Goal: Task Accomplishment & Management: Complete application form

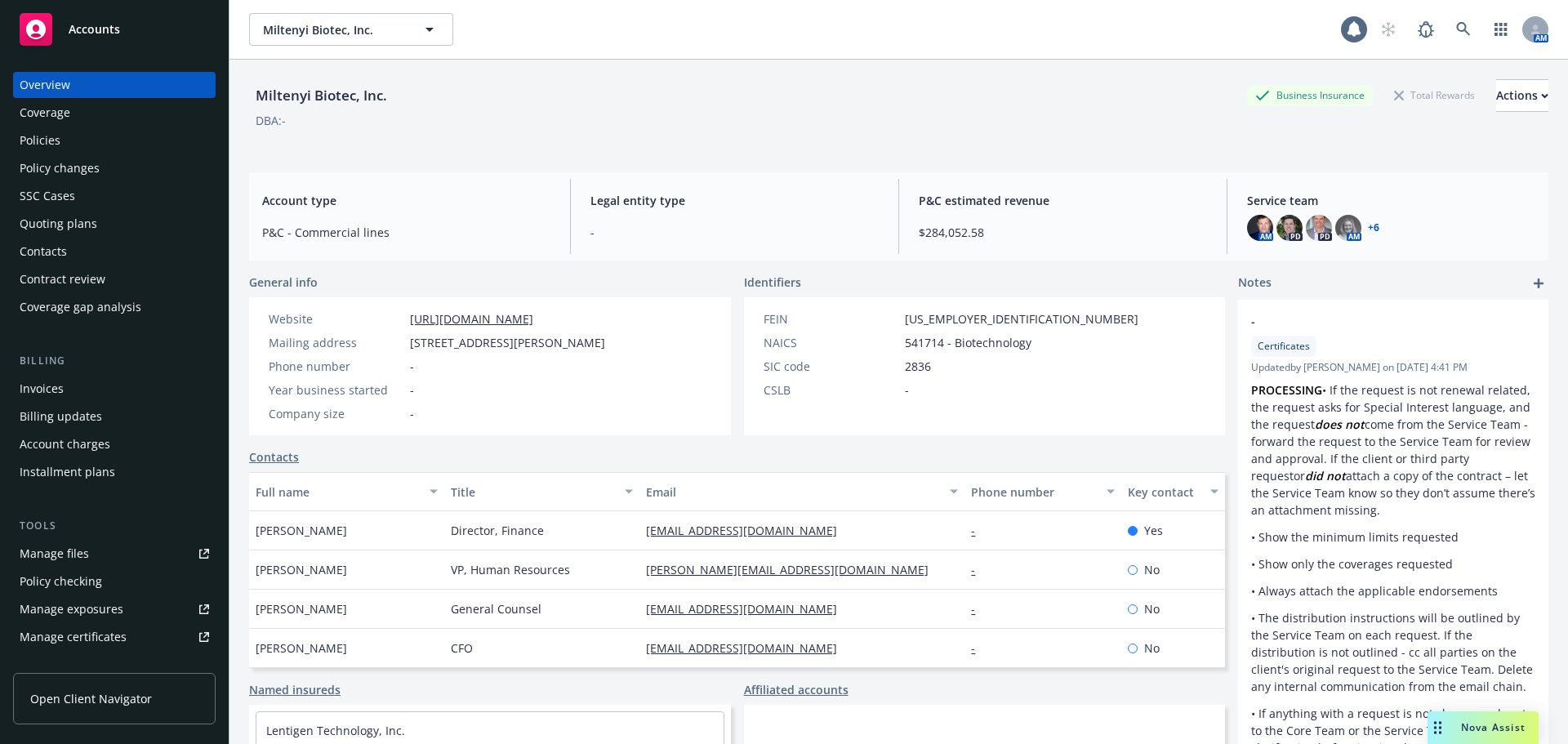
click at [65, 168] on div "Policy changes" at bounding box center [59, 168] width 80 height 27
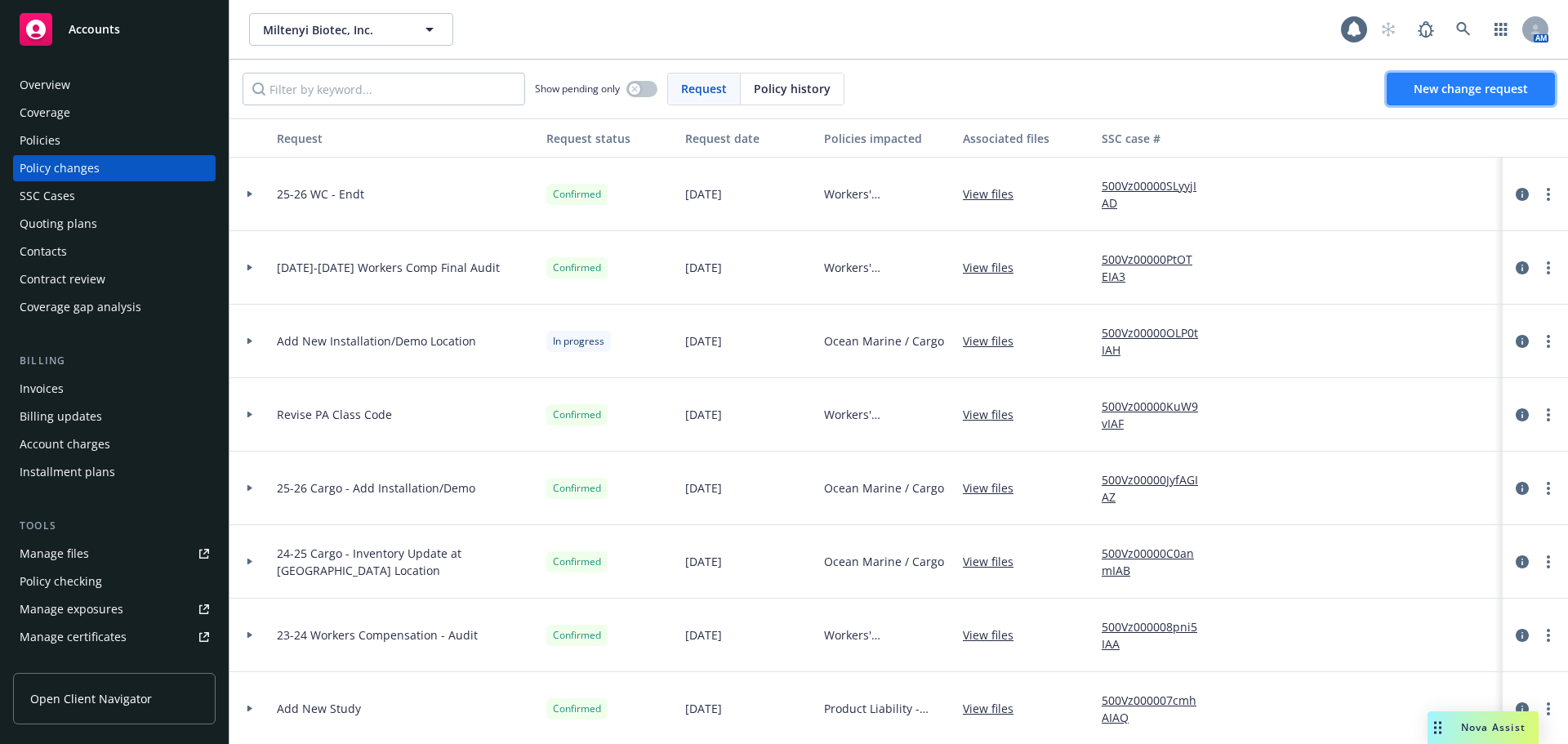
click at [1411, 89] on link "New change request" at bounding box center [1471, 89] width 168 height 32
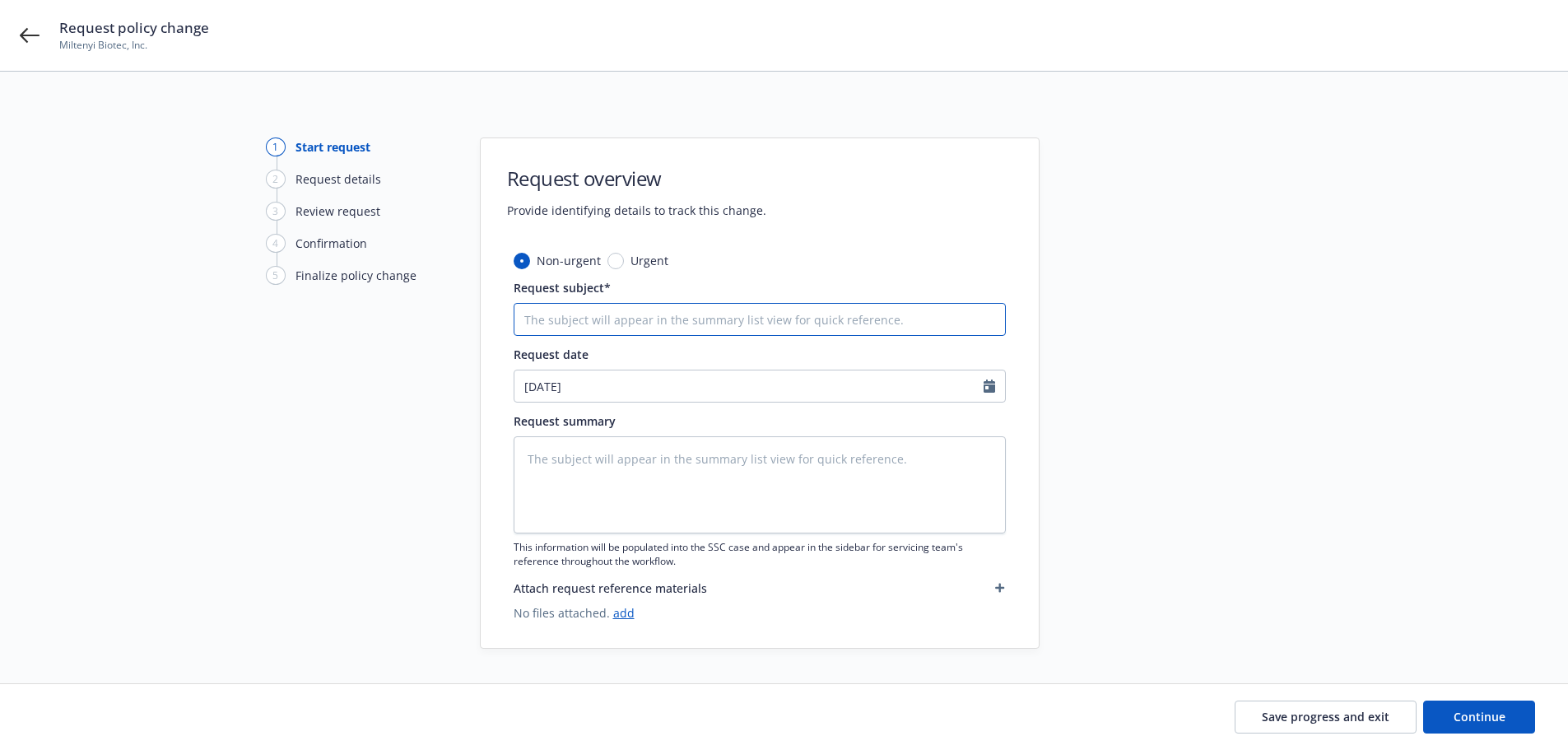
click at [558, 325] on input "Request subject*" at bounding box center [760, 318] width 492 height 33
type textarea "x"
type input "R"
type textarea "x"
type input "Re"
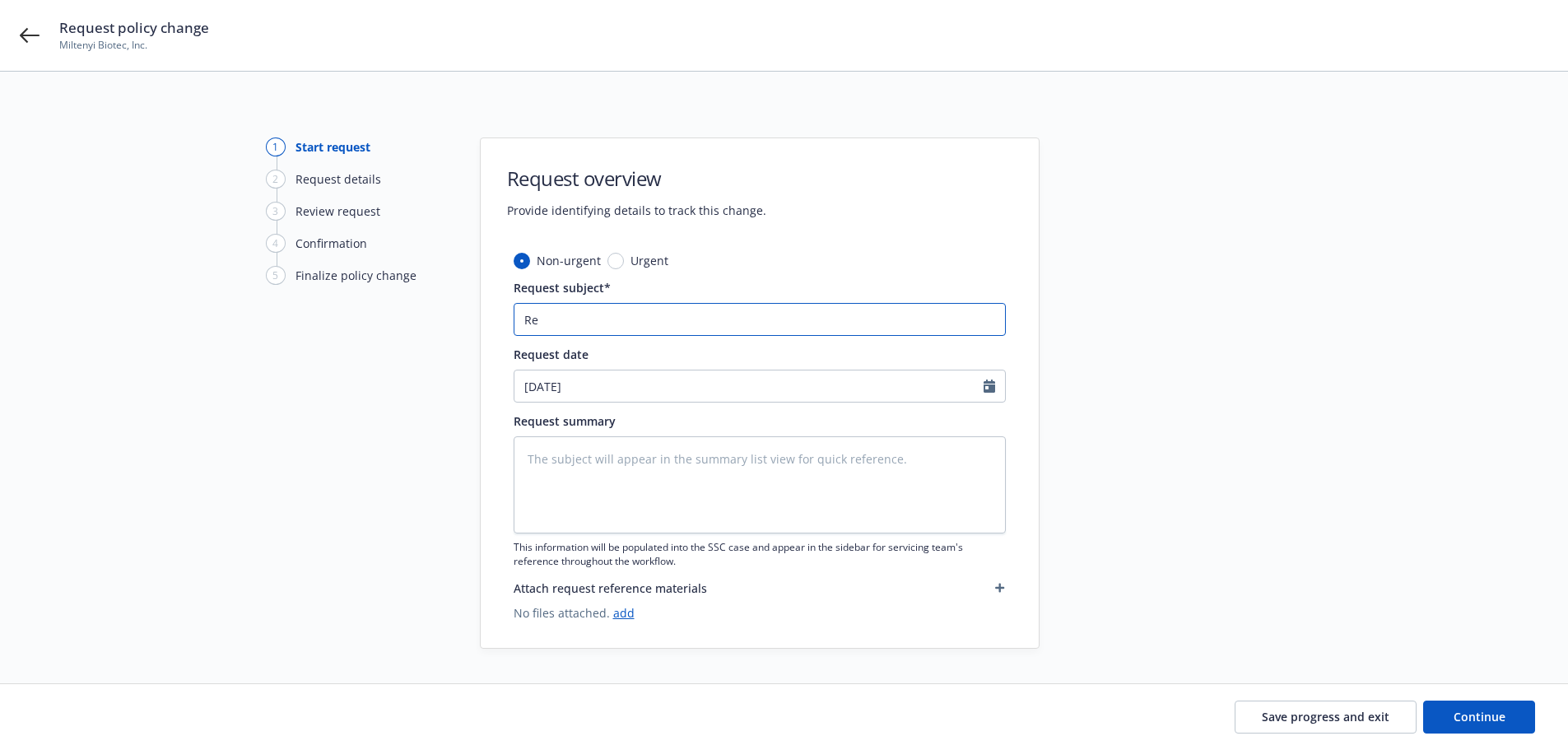
type textarea "x"
type input "Rem"
type textarea "x"
type input "Remo"
type textarea "x"
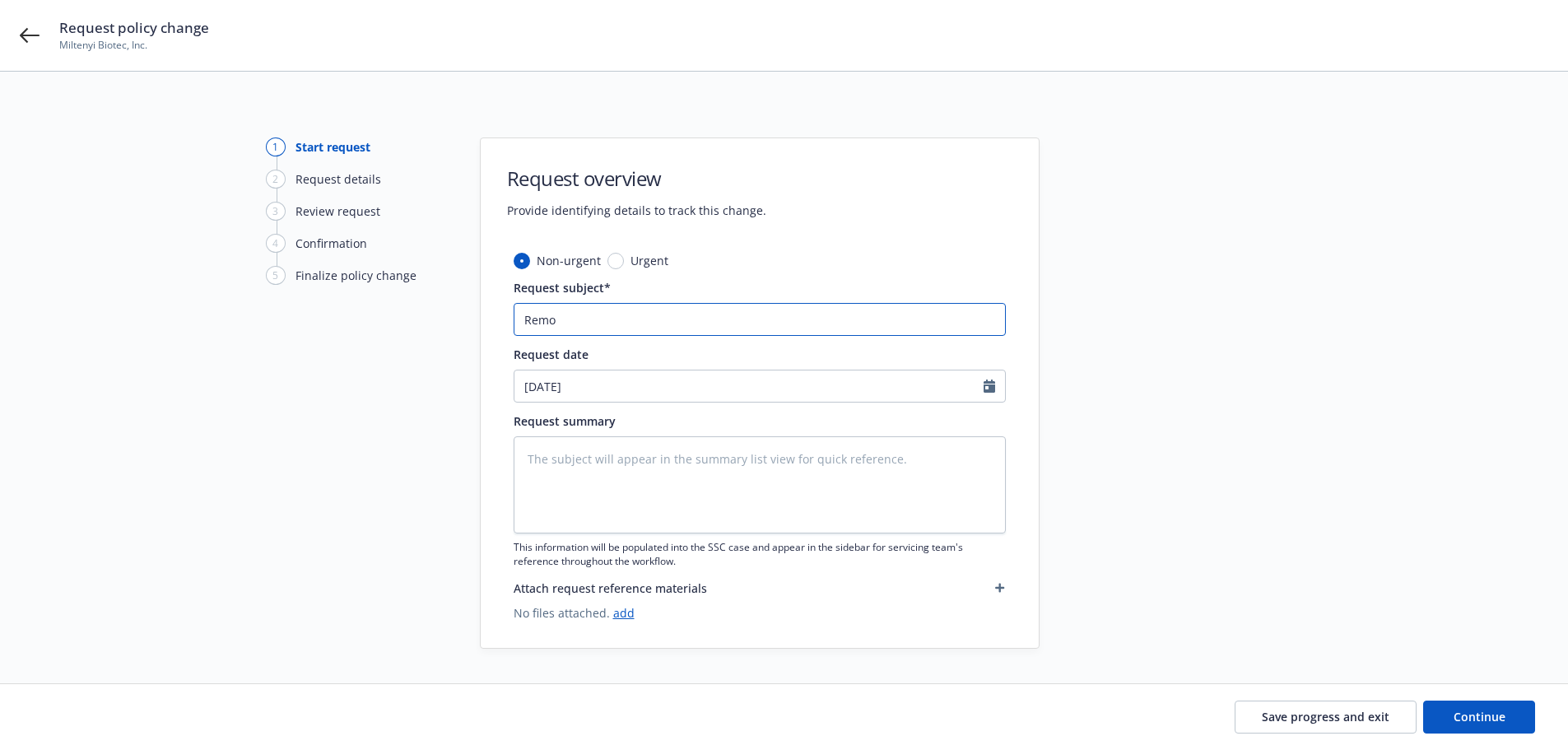
type input "Remov"
type textarea "x"
type input "Remove"
type textarea "x"
type input "Remove"
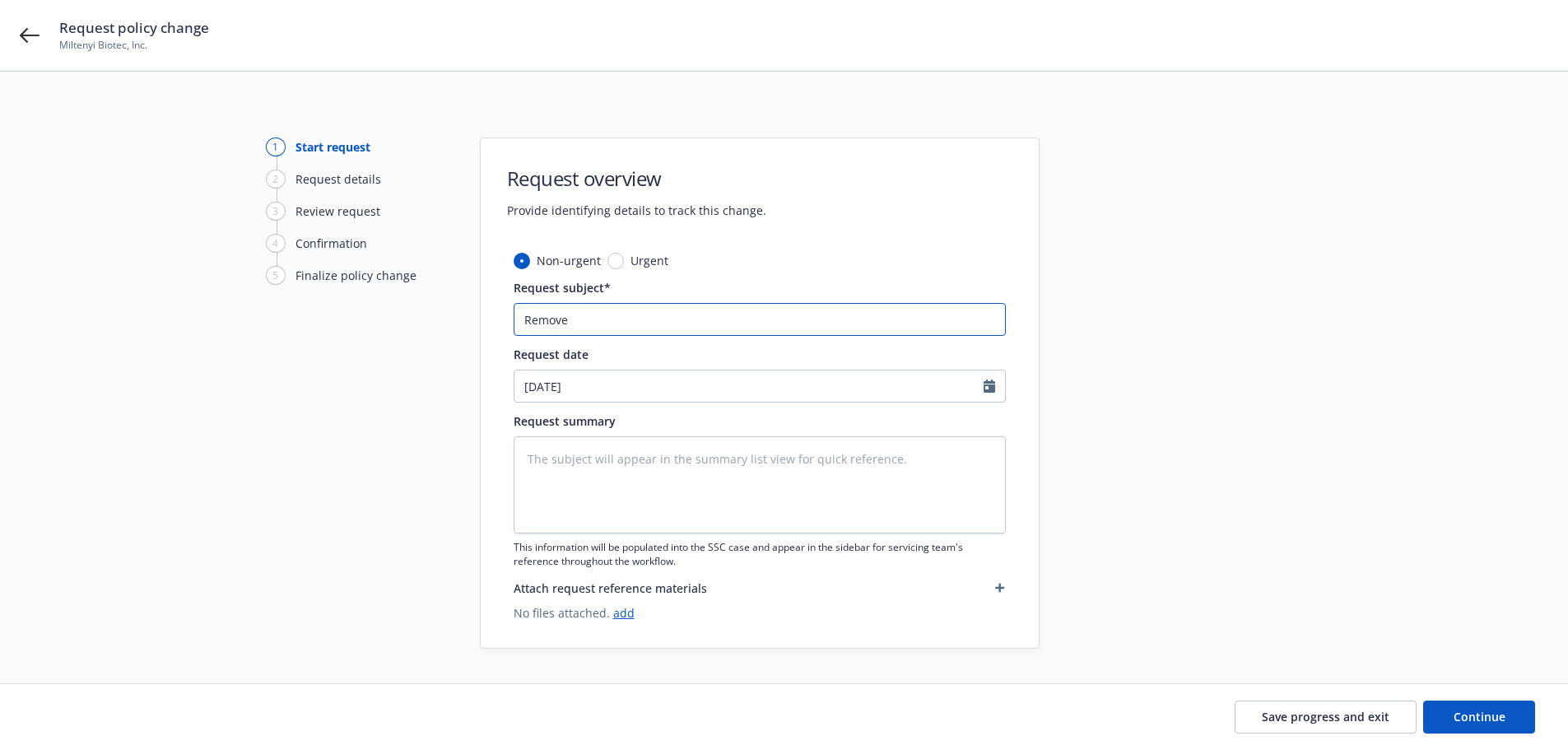
type textarea "x"
type input "Remove S"
type textarea "x"
type input "Remove Sa"
type textarea "x"
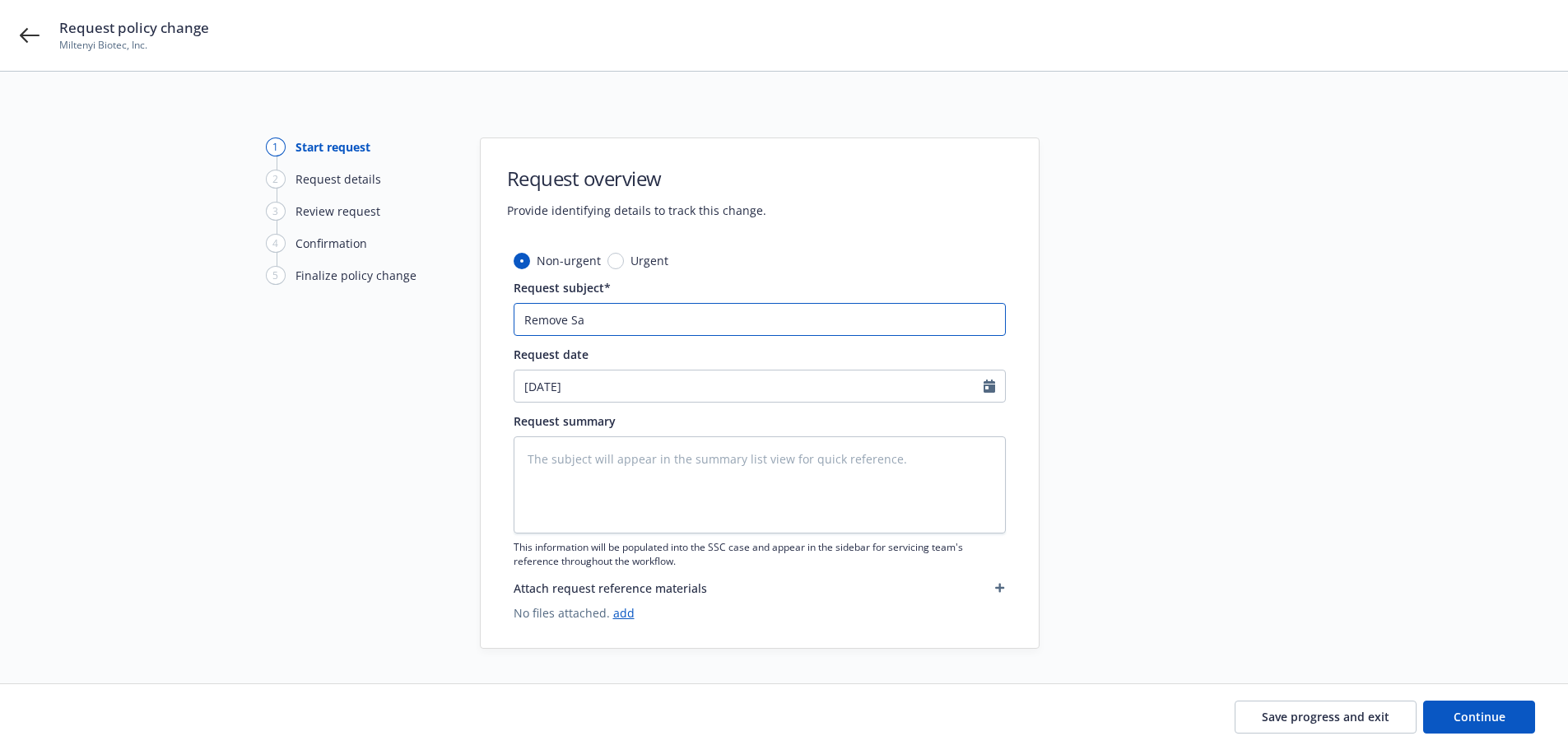
type input "Remove San"
type textarea "x"
type input "Remove Sant"
type textarea "x"
type input "Remove Santa"
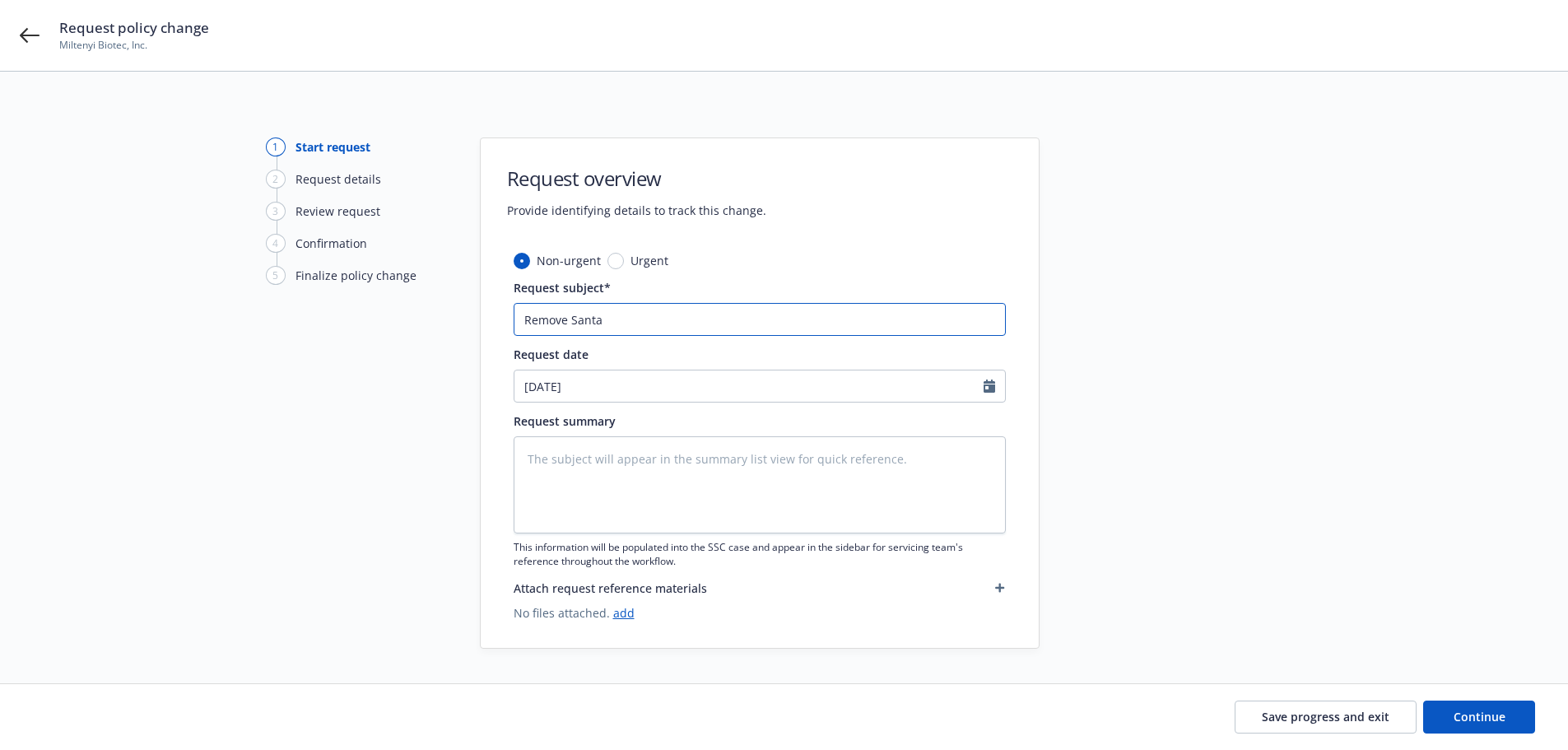
type textarea "x"
type input "Remove Santa B"
type textarea "x"
type input "Remove Santa Ba"
type textarea "x"
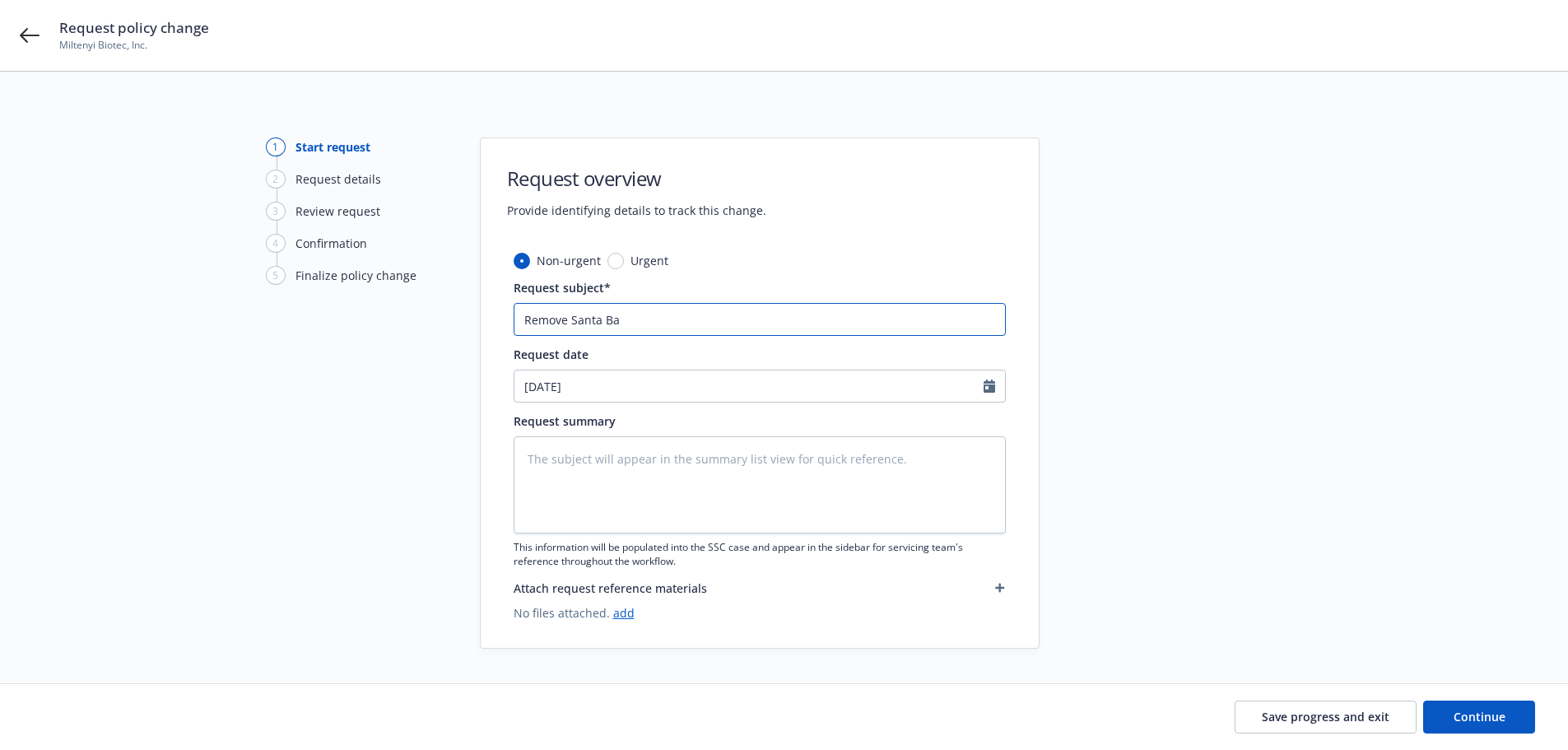
type input "Remove Santa Bar"
type textarea "x"
type input "Remove Santa [PERSON_NAME]"
type textarea "x"
type input "Remove [GEOGRAPHIC_DATA][PERSON_NAME]"
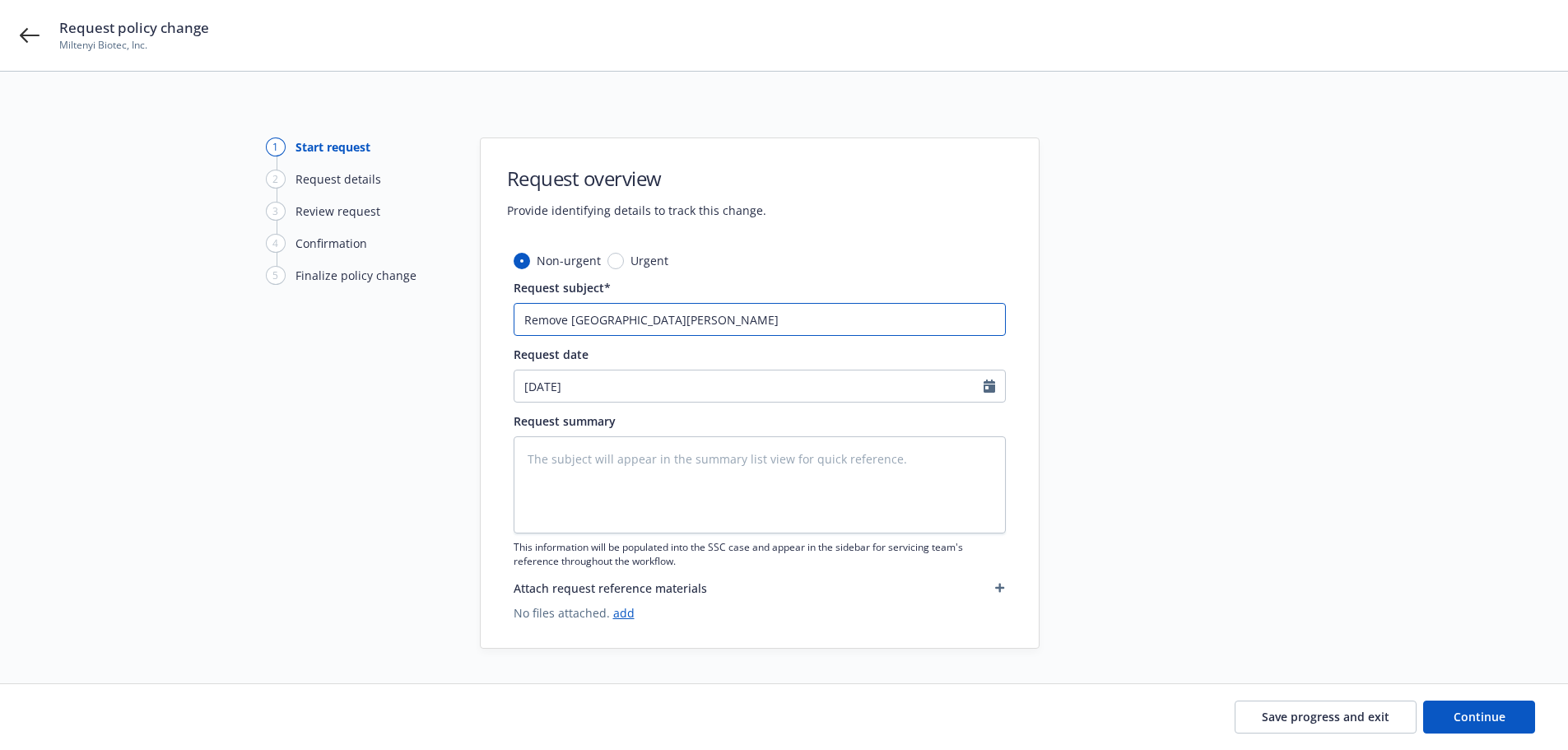
type textarea "x"
type input "Remove Santa Barbar"
type textarea "x"
type input "Remove [GEOGRAPHIC_DATA][PERSON_NAME]"
type textarea "x"
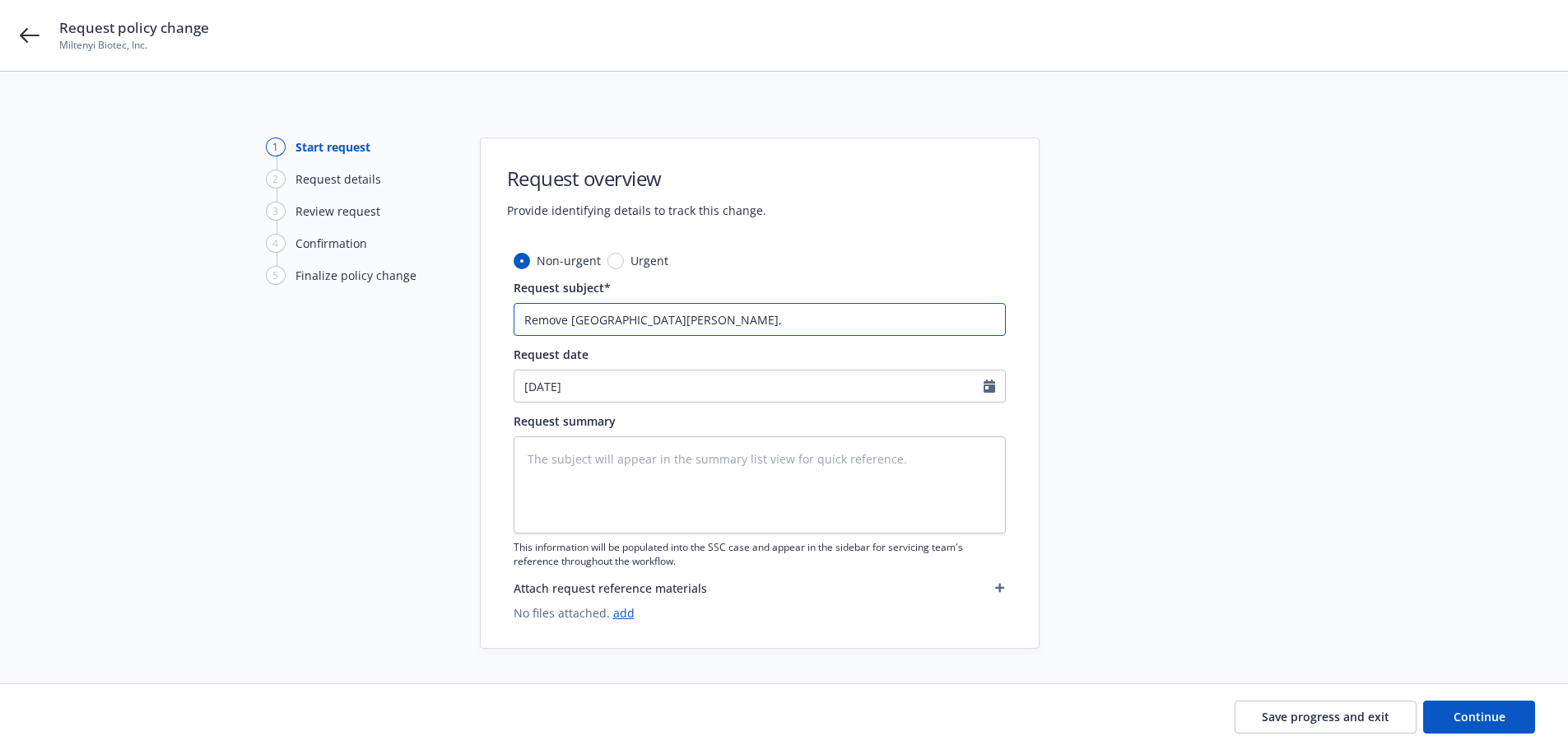
type input "Remove [GEOGRAPHIC_DATA][PERSON_NAME],"
type textarea "x"
type input "Remove [GEOGRAPHIC_DATA][PERSON_NAME], C"
type textarea "x"
type input "Remove [GEOGRAPHIC_DATA], [GEOGRAPHIC_DATA]"
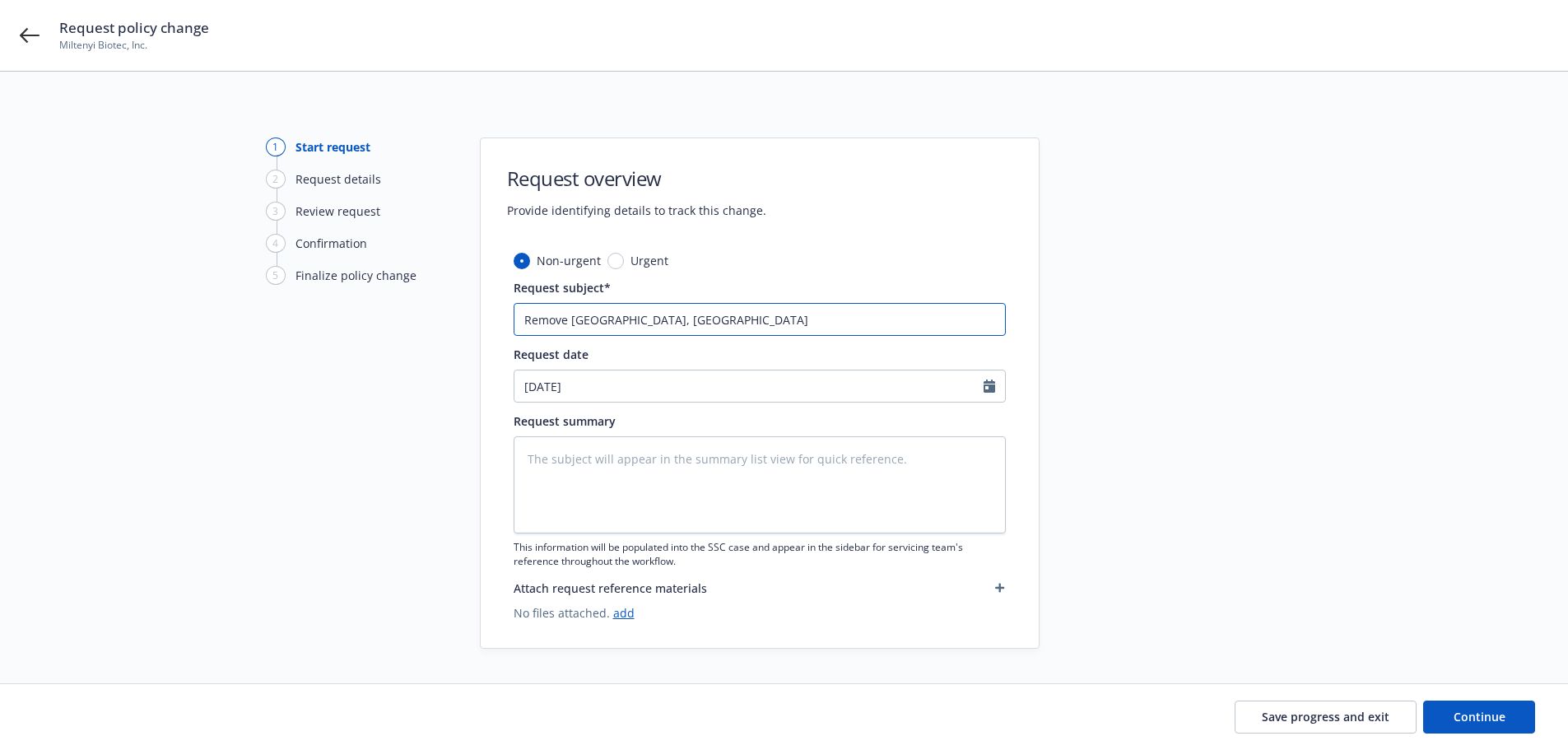
type textarea "x"
type input "Remove [GEOGRAPHIC_DATA], [GEOGRAPHIC_DATA]"
type textarea "x"
type input "Remove [GEOGRAPHIC_DATA], [GEOGRAPHIC_DATA] L"
type textarea "x"
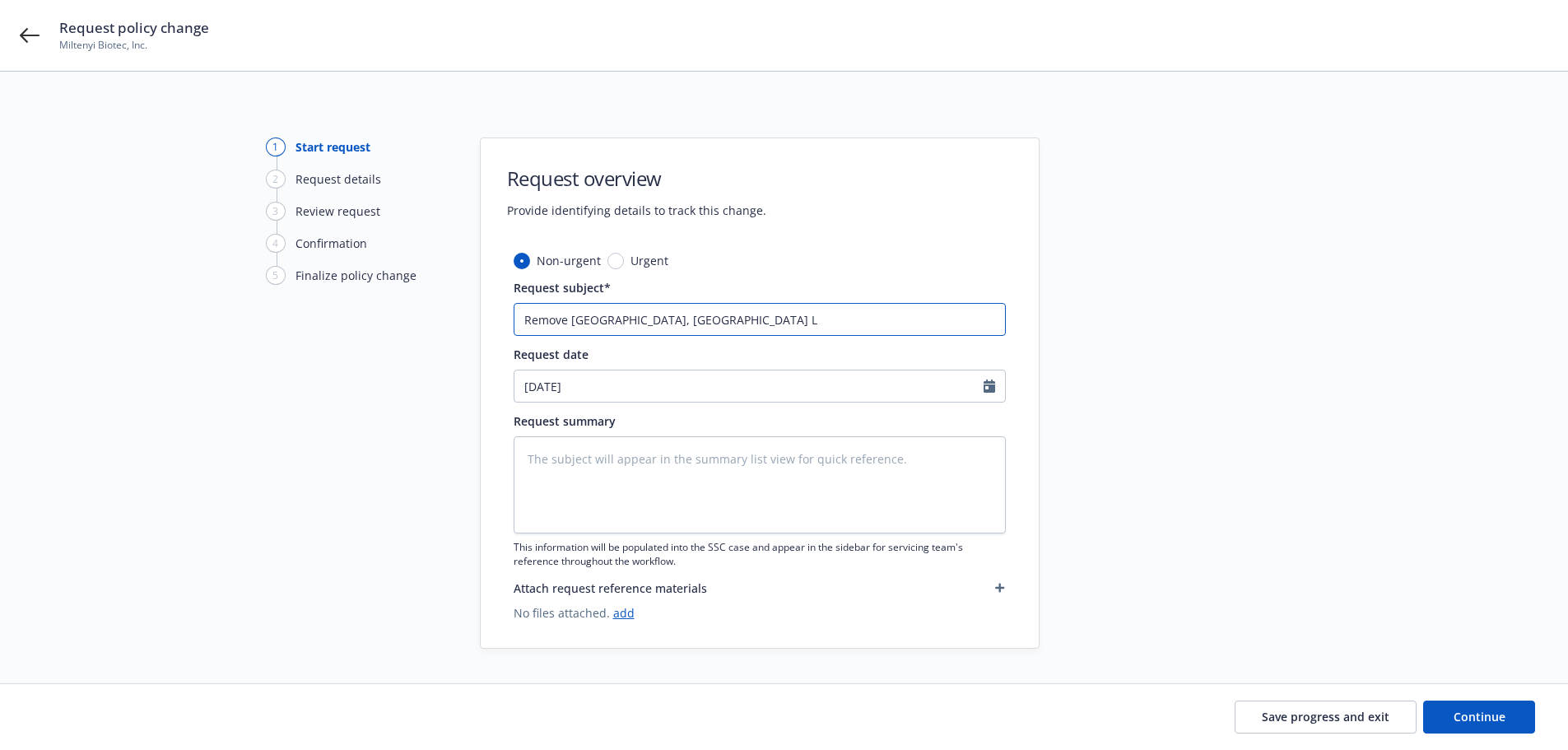
type input "Remove [GEOGRAPHIC_DATA], [GEOGRAPHIC_DATA] Lo"
type textarea "x"
type input "Remove [GEOGRAPHIC_DATA], [GEOGRAPHIC_DATA] Loca"
type textarea "x"
type input "Remove [GEOGRAPHIC_DATA], [GEOGRAPHIC_DATA] Locat"
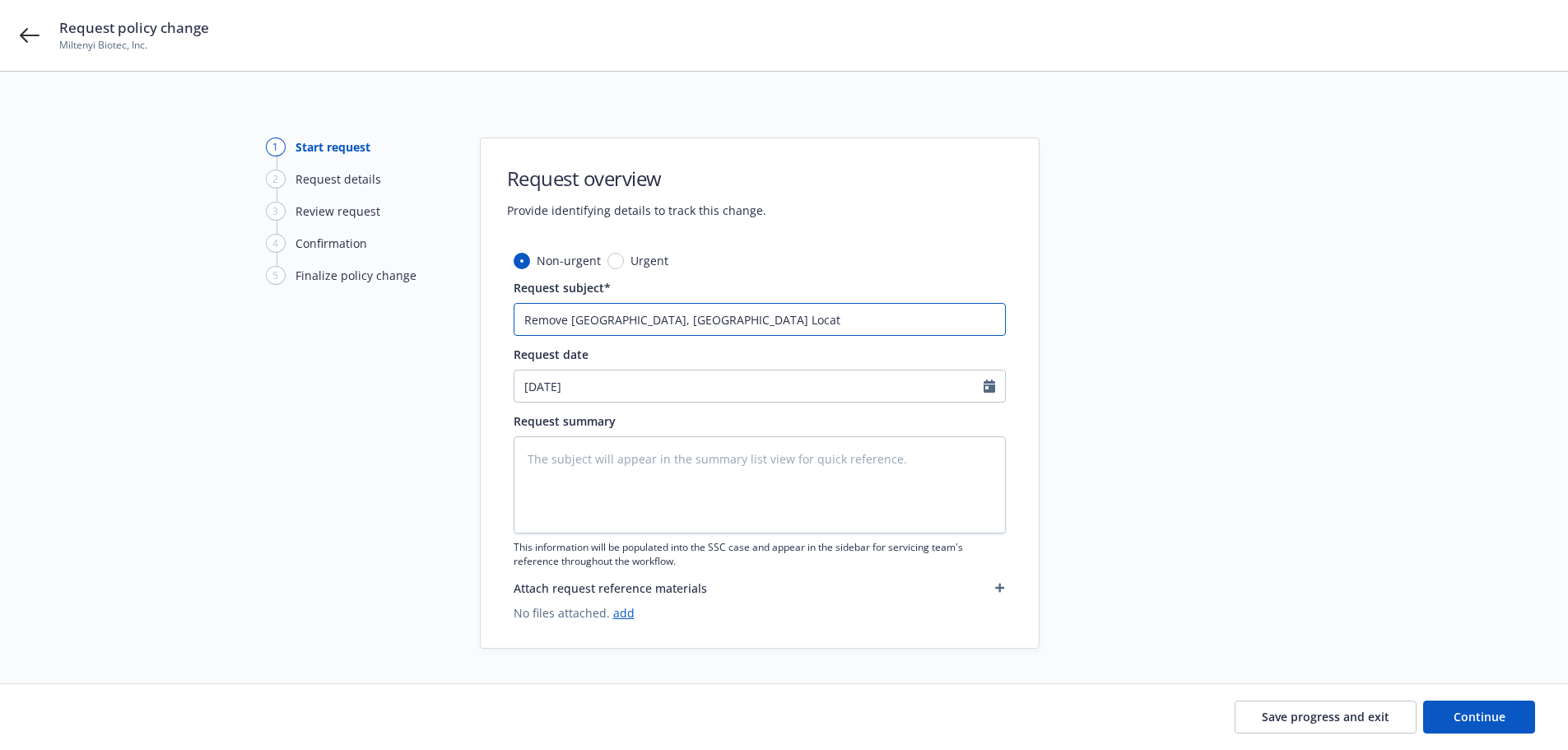
type textarea "x"
type input "Remove [GEOGRAPHIC_DATA], [GEOGRAPHIC_DATA] Locati"
type textarea "x"
type input "Remove [GEOGRAPHIC_DATA], [GEOGRAPHIC_DATA] [GEOGRAPHIC_DATA]"
type textarea "x"
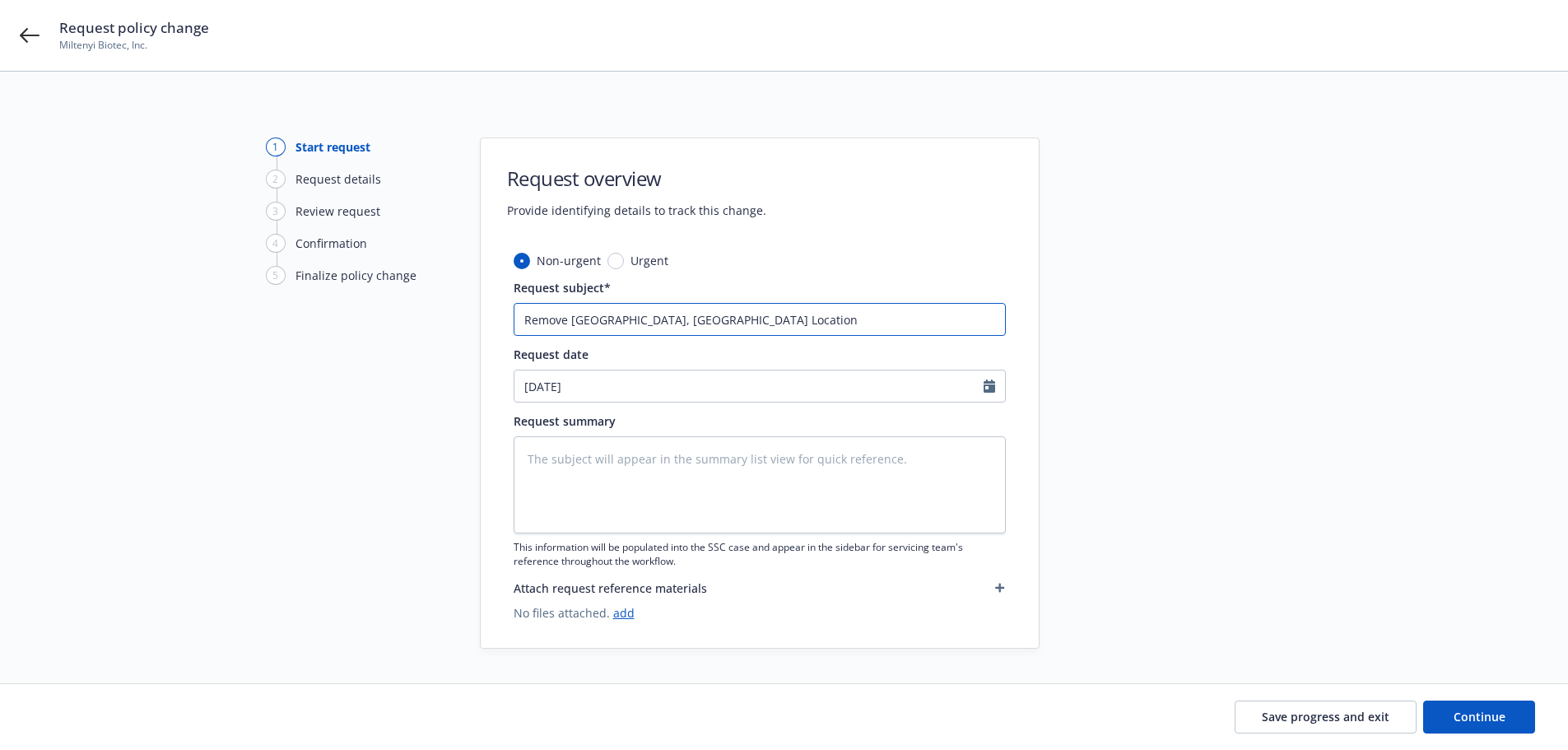
type input "Remove [GEOGRAPHIC_DATA], [GEOGRAPHIC_DATA] Location"
click at [654, 464] on textarea at bounding box center [760, 485] width 492 height 97
paste textarea "We are officially closing our [GEOGRAPHIC_DATA], [US_STATE] office location ([S…"
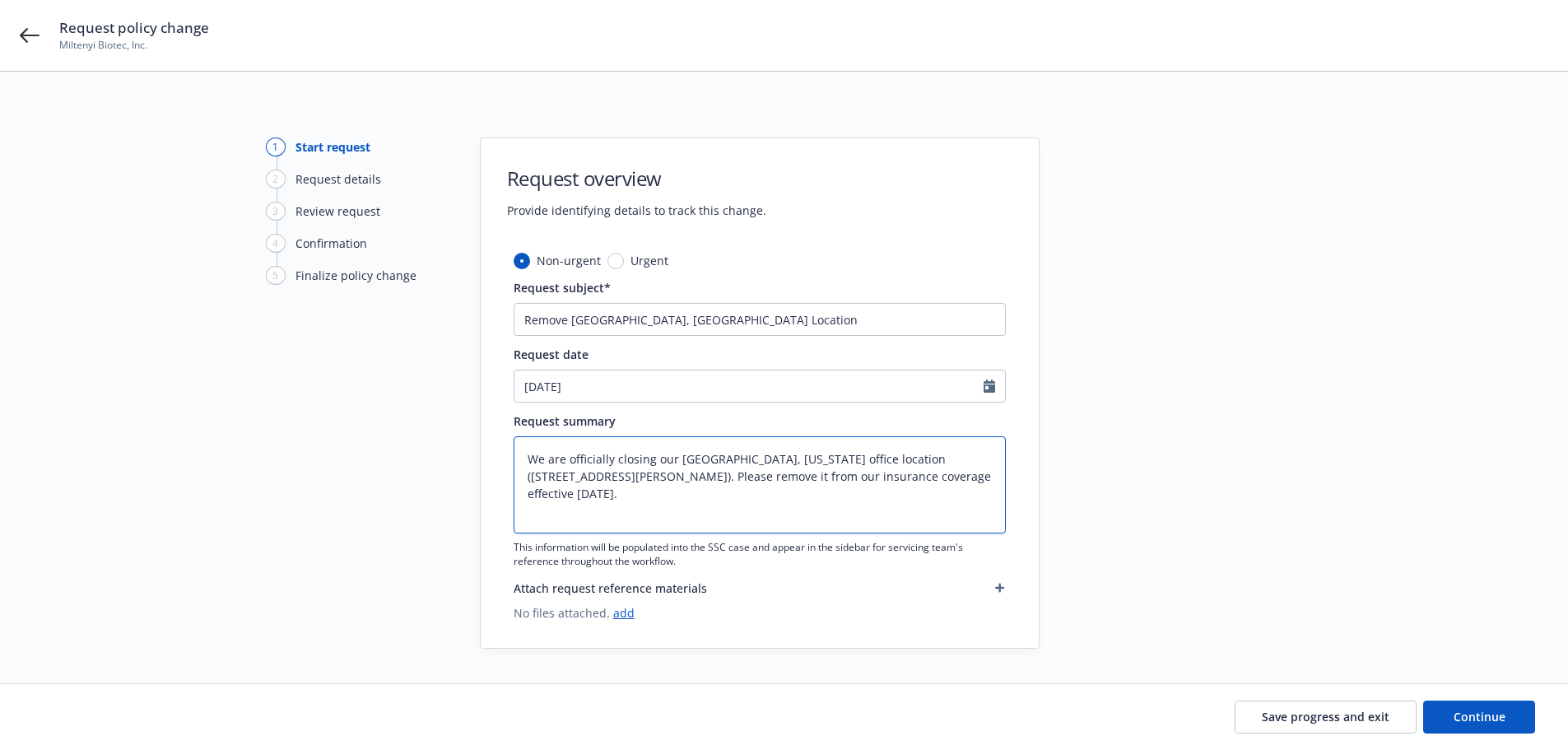
type textarea "x"
type textarea "We are officially closing our [GEOGRAPHIC_DATA], [US_STATE] office location ([S…"
click at [628, 611] on link "add" at bounding box center [624, 613] width 22 height 16
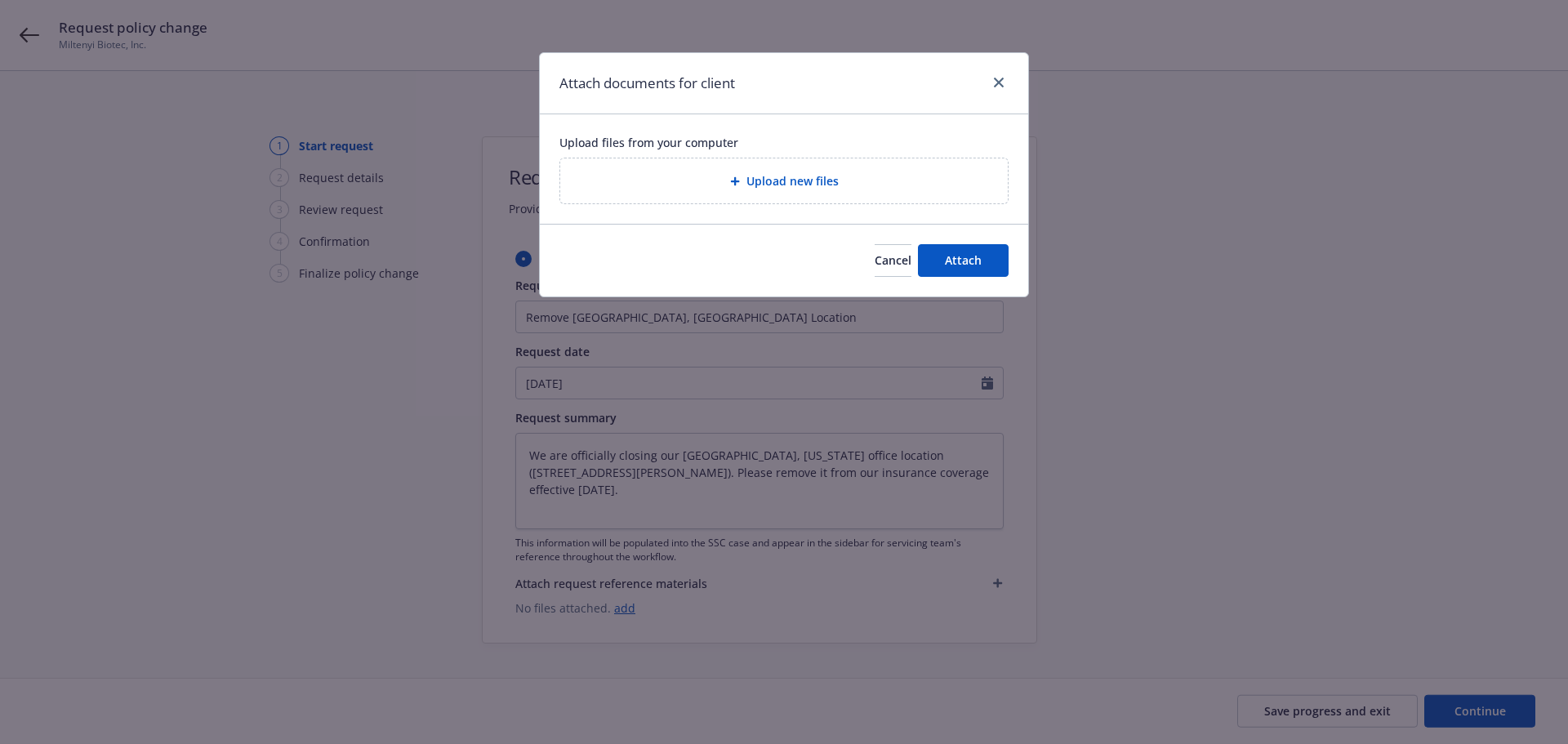
type textarea "x"
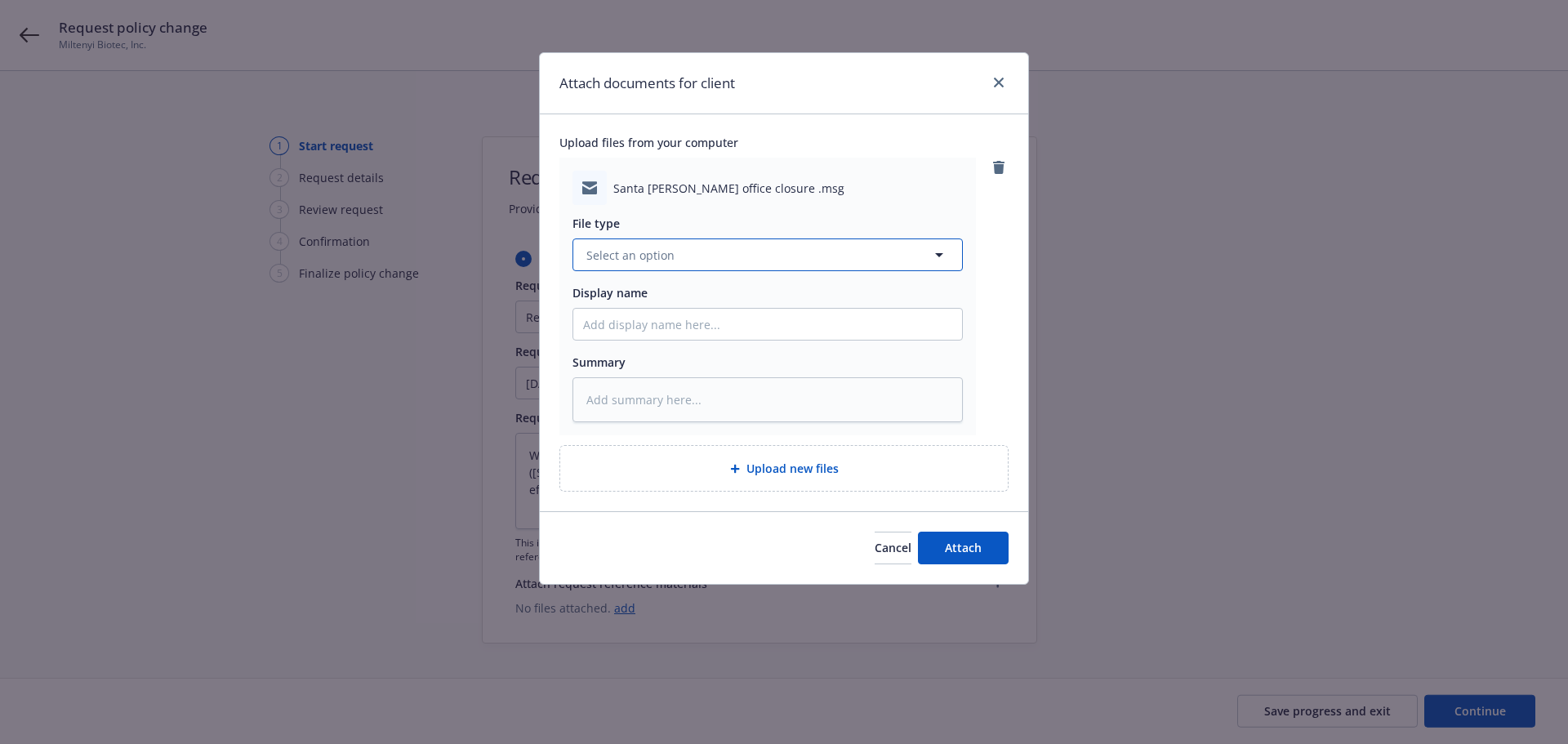
click at [649, 256] on span "Select an option" at bounding box center [631, 255] width 89 height 17
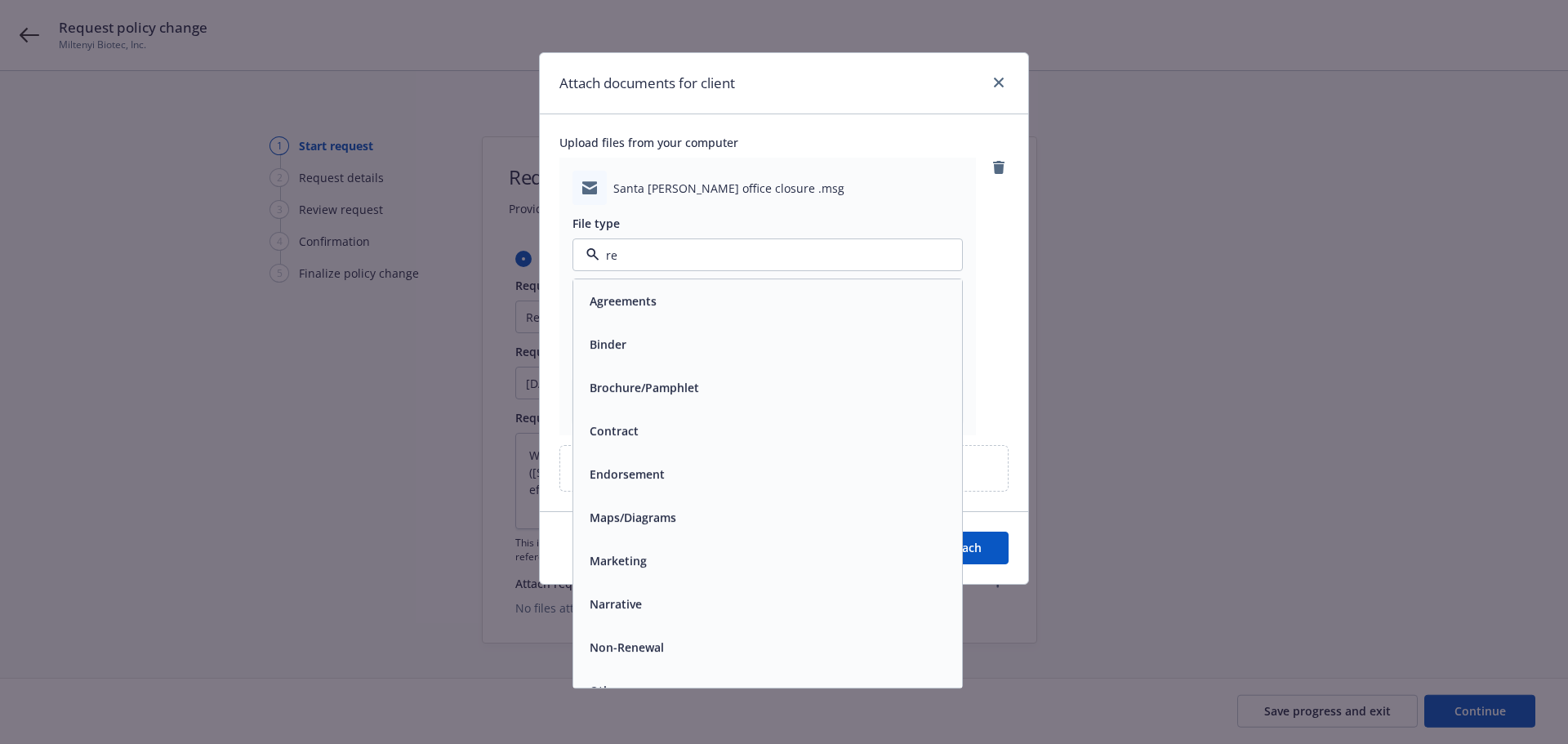
type input "req"
click at [627, 299] on span "Request" at bounding box center [612, 299] width 45 height 17
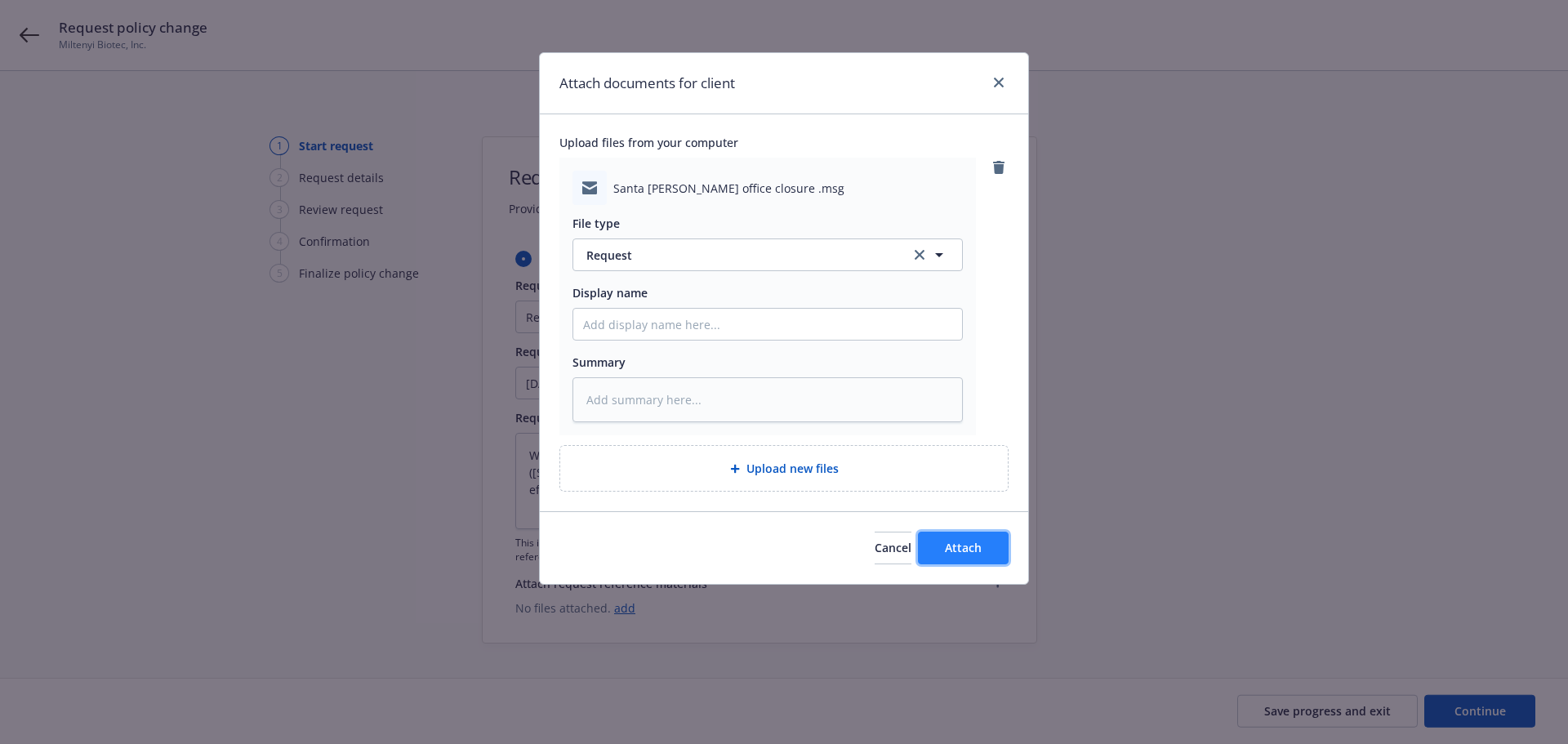
click at [971, 546] on span "Attach" at bounding box center [963, 547] width 36 height 16
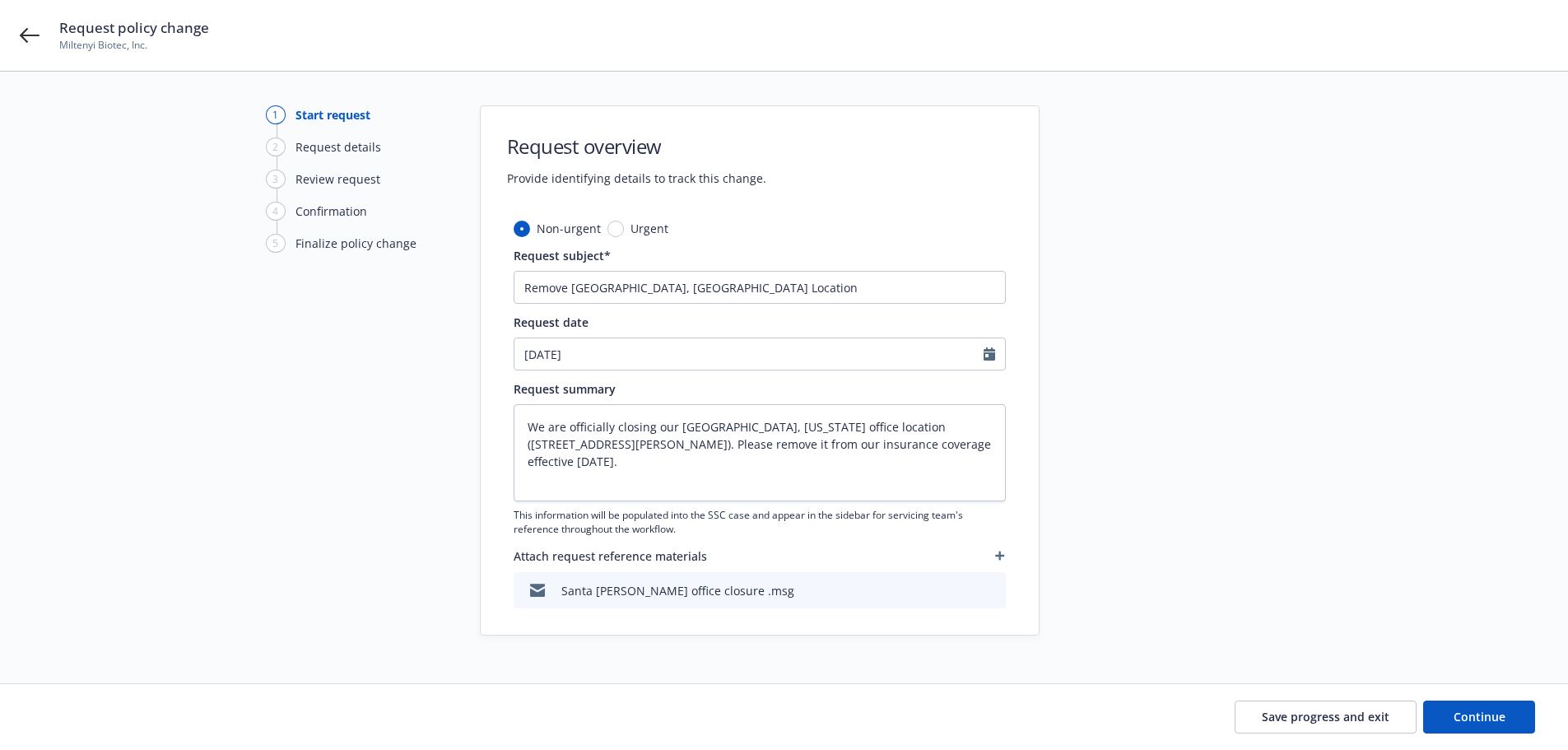
scroll to position [51, 0]
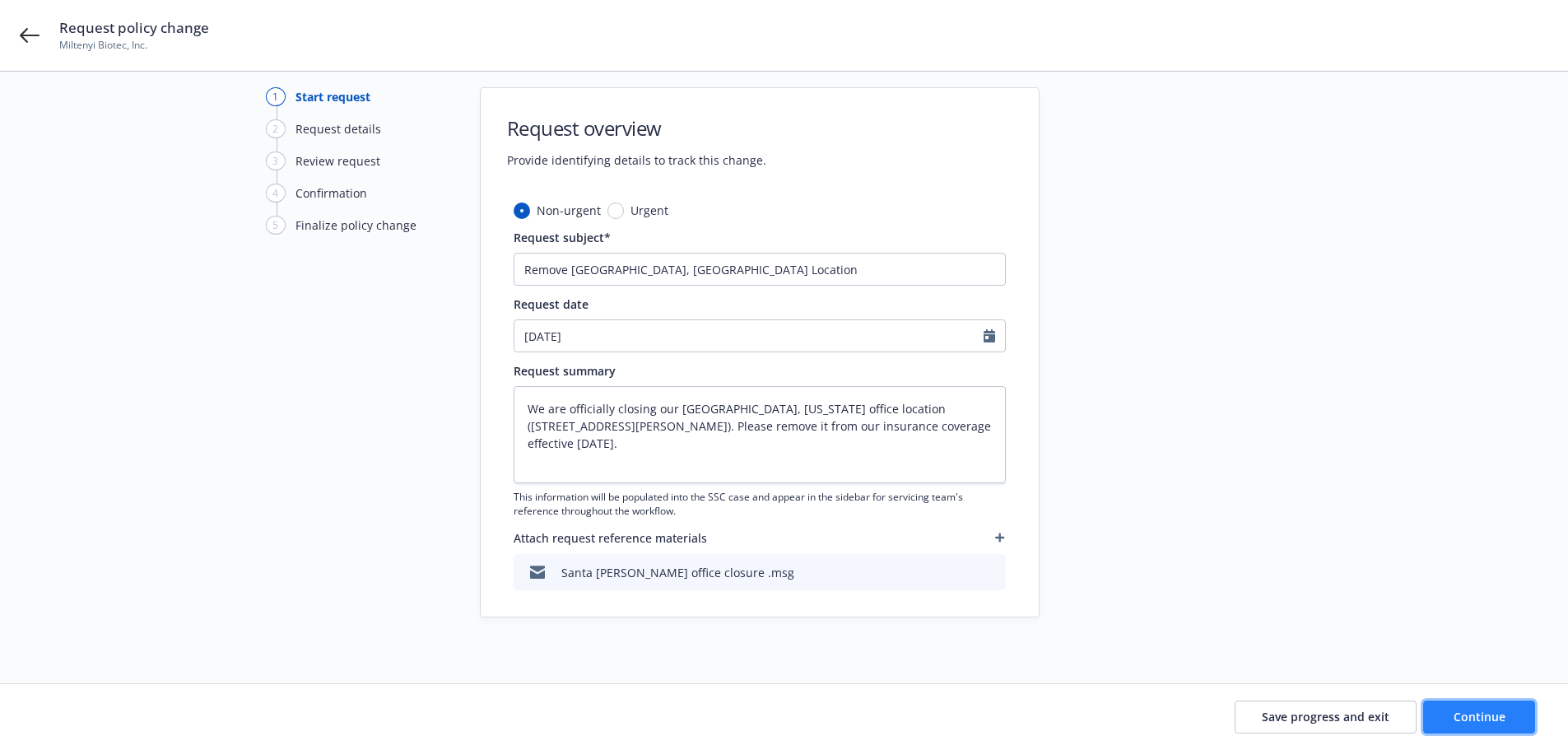
click at [1478, 712] on span "Continue" at bounding box center [1480, 716] width 52 height 16
type textarea "x"
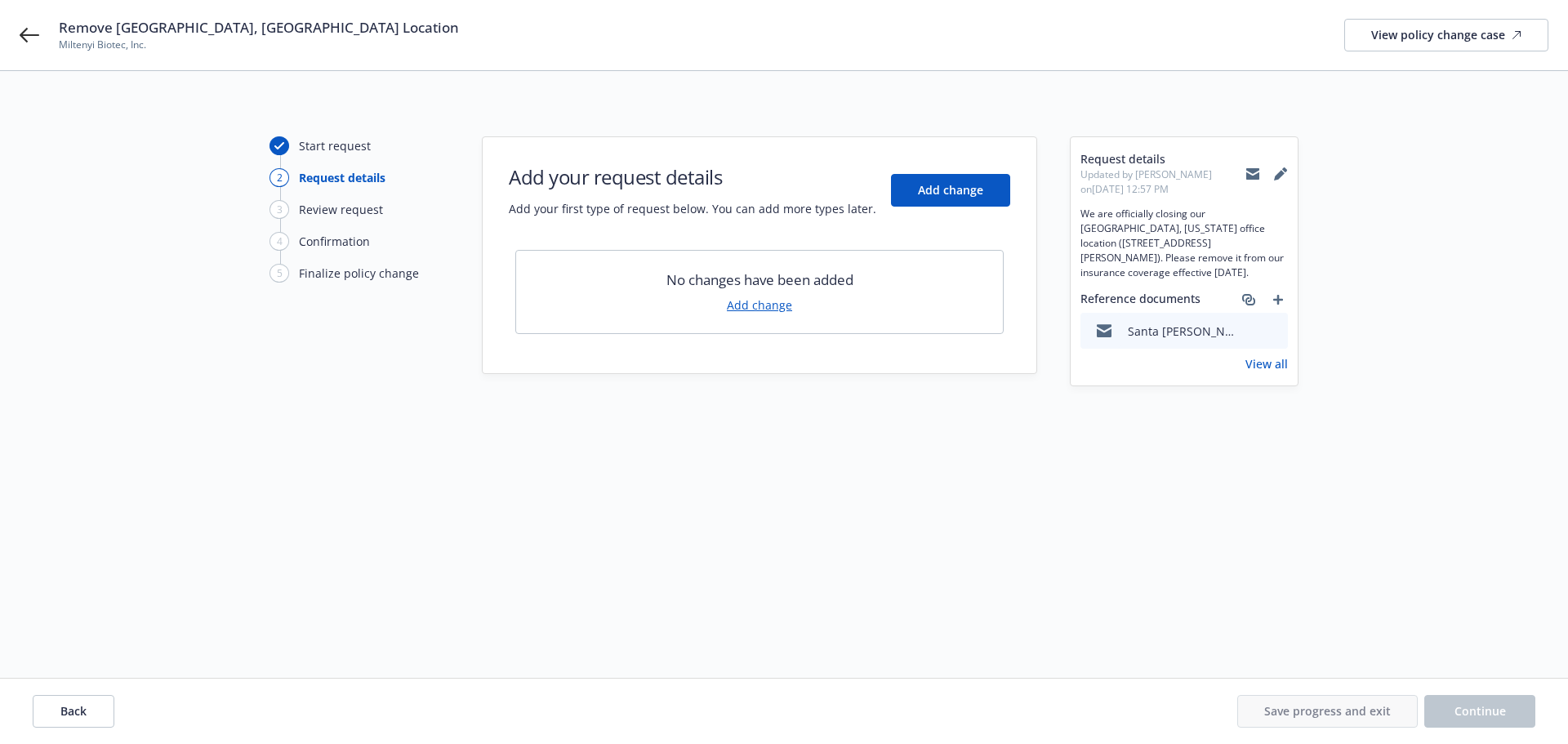
click at [779, 306] on link "Add change" at bounding box center [759, 304] width 65 height 17
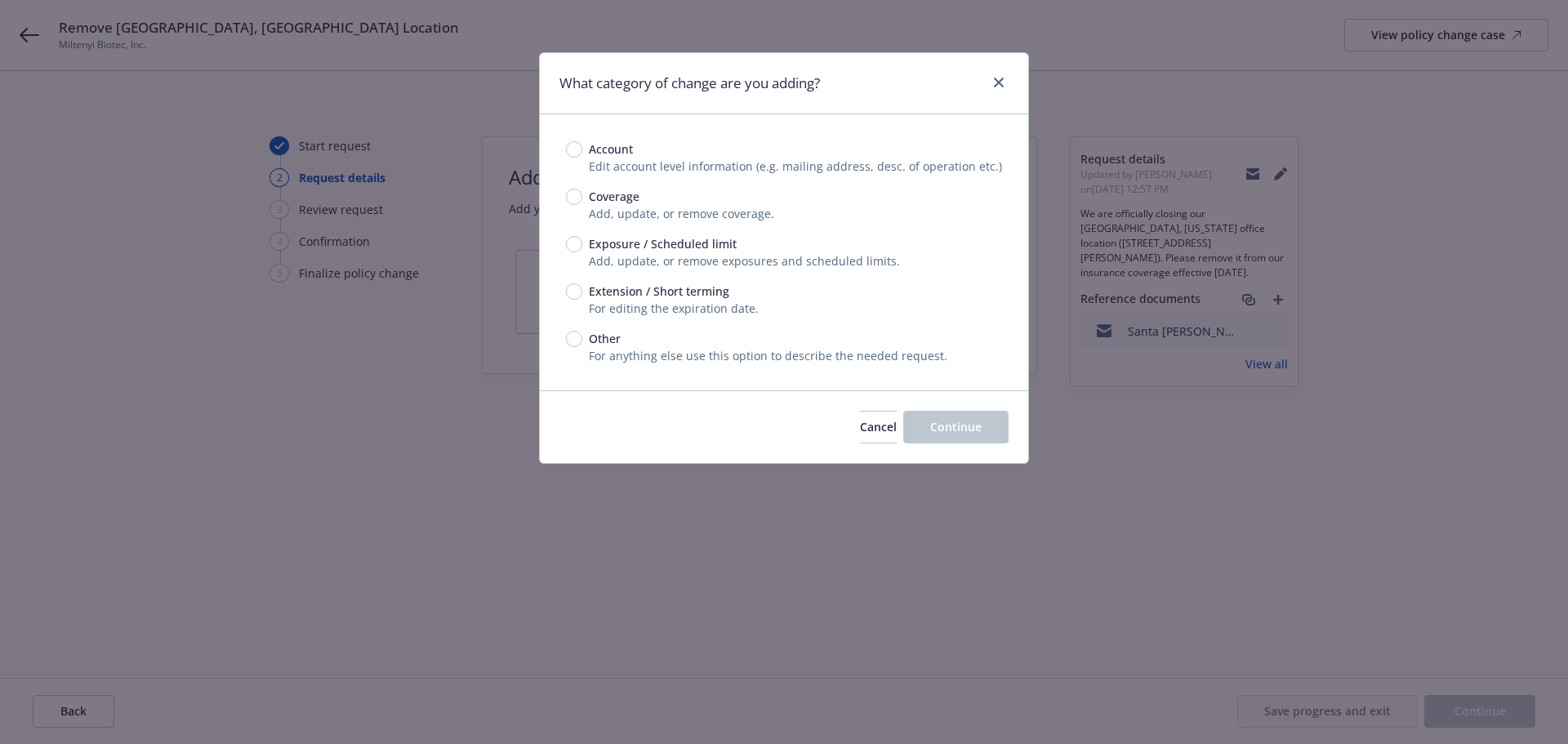
click at [641, 242] on span "Exposure / Scheduled limit" at bounding box center [662, 243] width 148 height 17
click at [583, 242] on input "Exposure / Scheduled limit" at bounding box center [574, 244] width 17 height 17
radio input "true"
click at [969, 427] on span "Continue" at bounding box center [956, 427] width 51 height 16
type textarea "x"
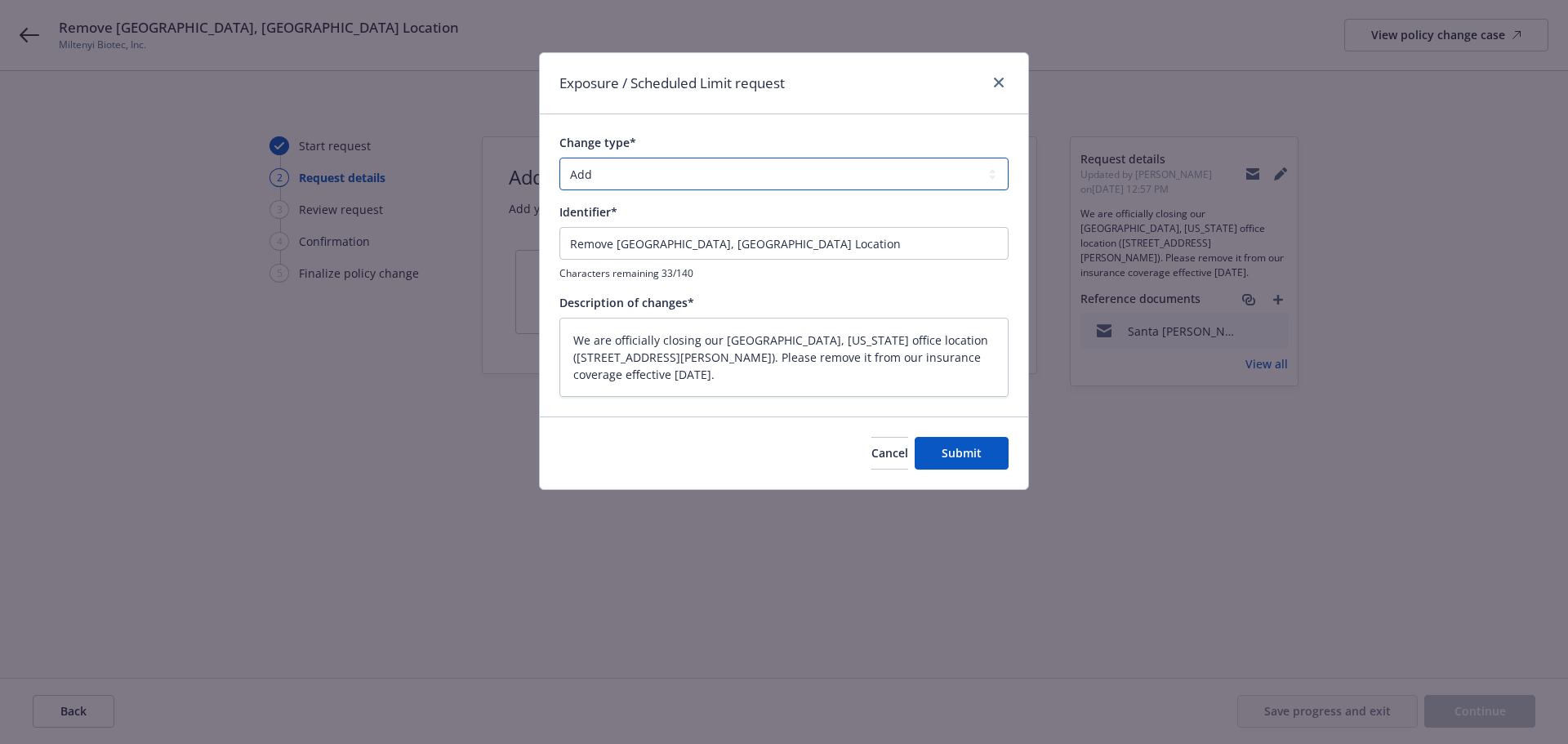
click at [652, 166] on select "Add Audit Change Remove" at bounding box center [784, 173] width 449 height 32
select select "REMOVE"
click at [559, 157] on select "Add Audit Change Remove" at bounding box center [784, 173] width 449 height 32
click at [948, 446] on span "Submit" at bounding box center [962, 453] width 40 height 16
type textarea "x"
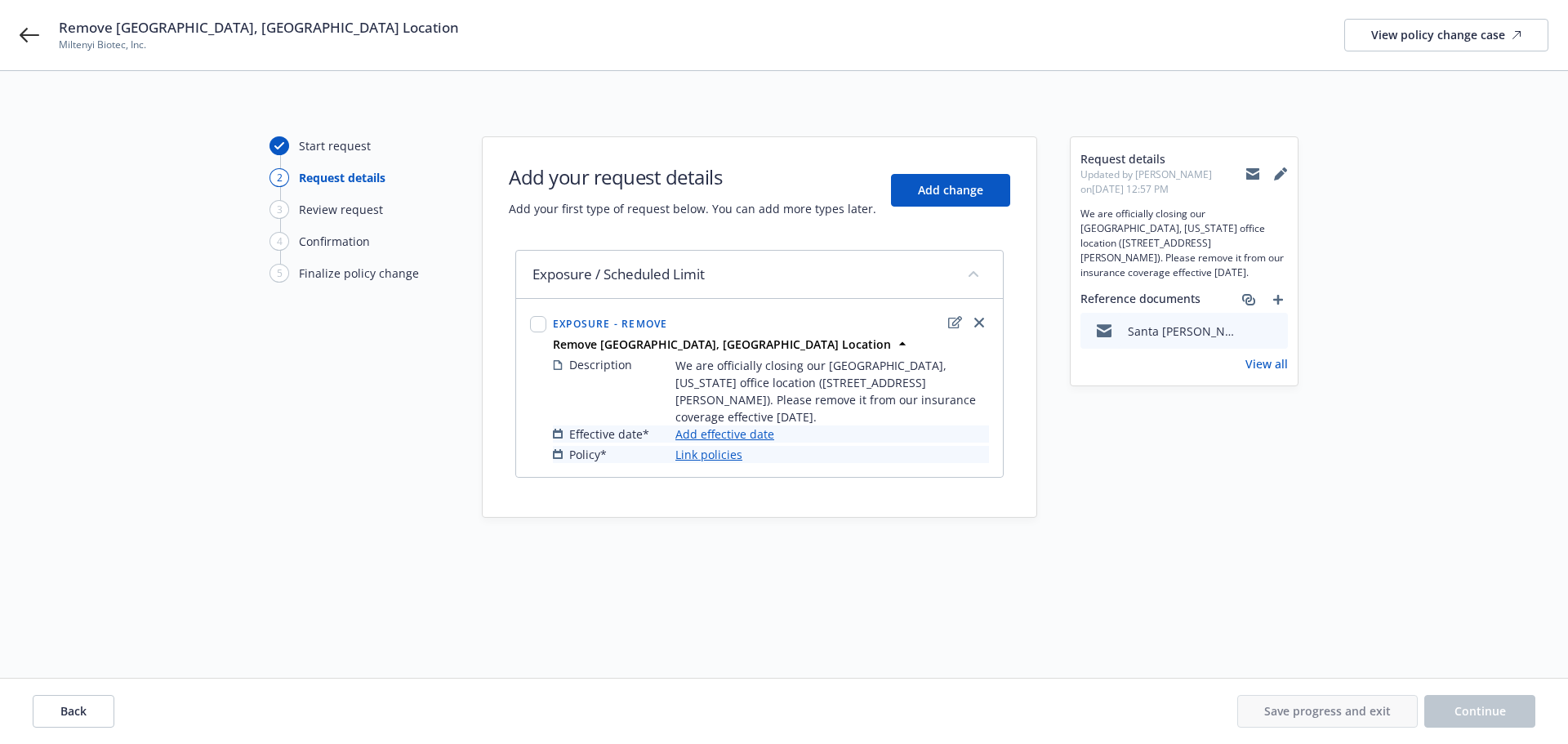
click at [749, 431] on link "Add effective date" at bounding box center [724, 433] width 98 height 17
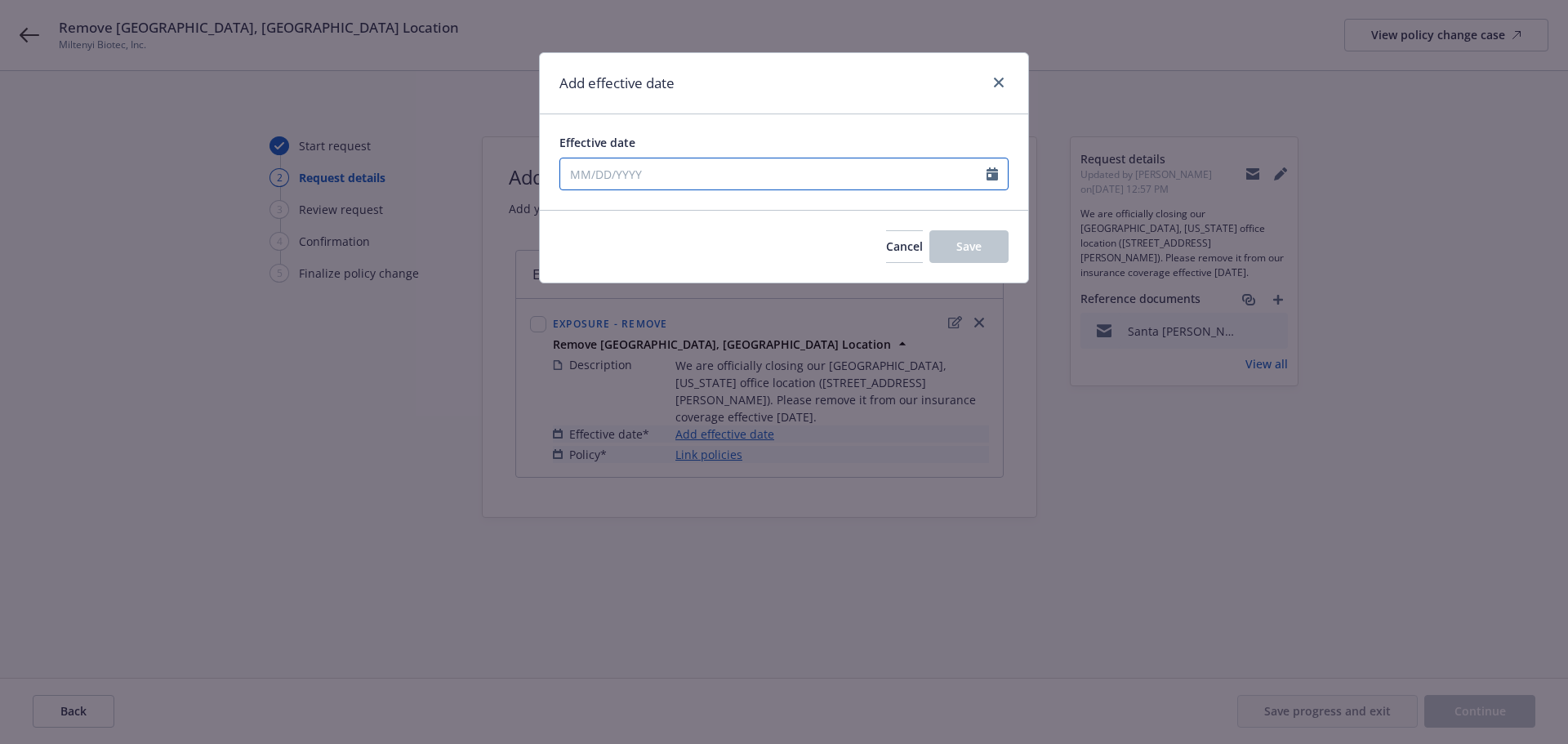
select select "9"
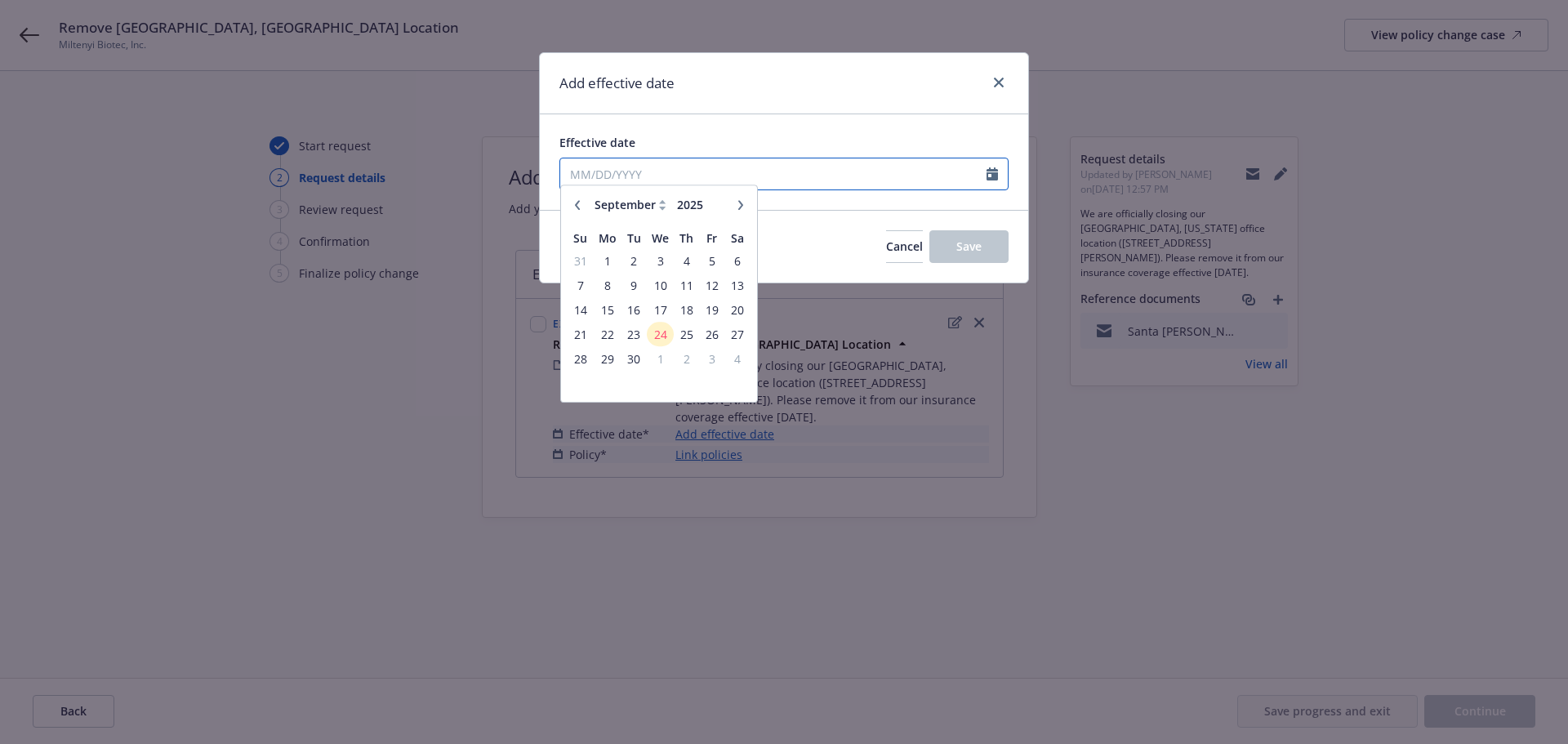
click at [730, 175] on input "Effective date" at bounding box center [773, 174] width 426 height 31
click at [628, 370] on span "30" at bounding box center [634, 367] width 22 height 21
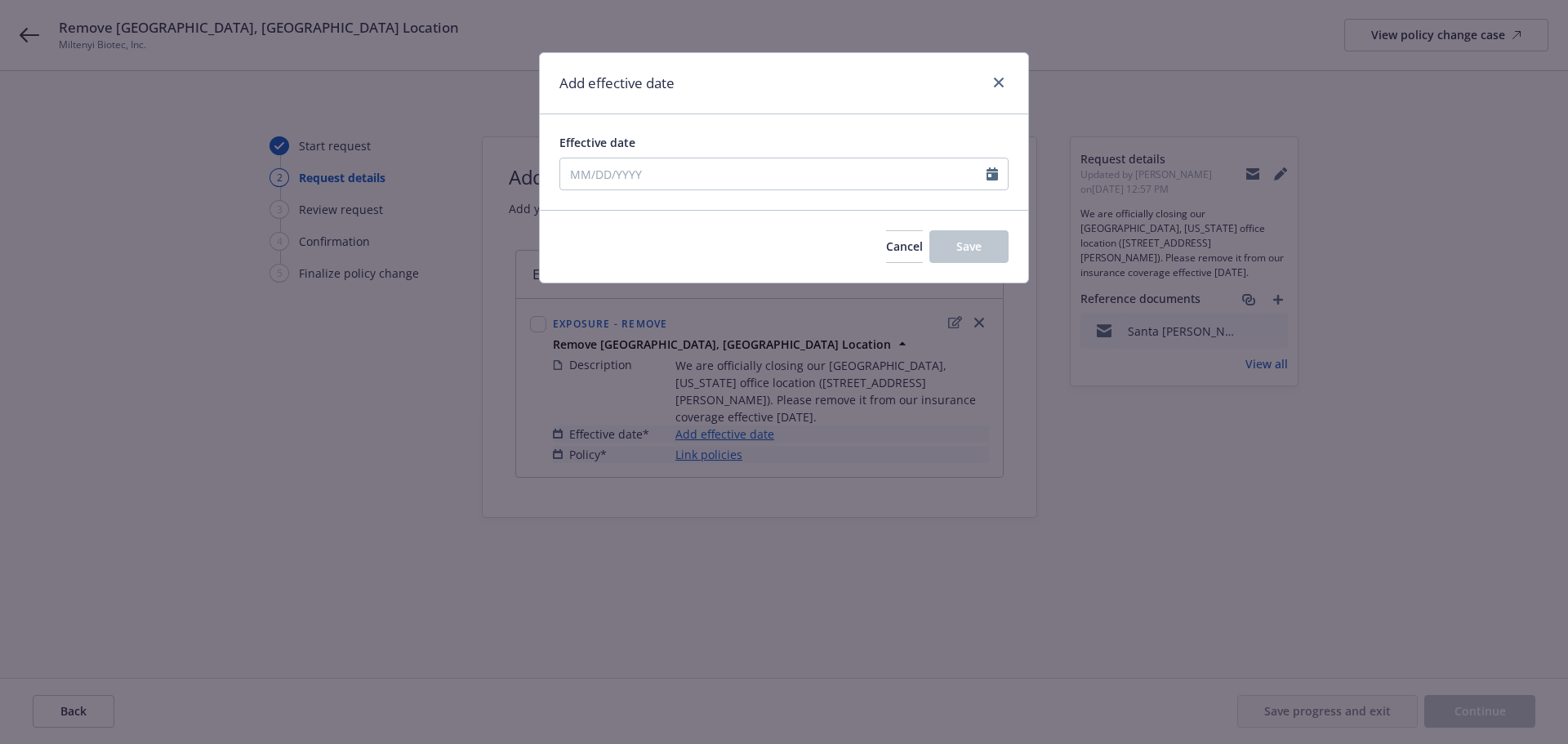
type input "[DATE]"
click at [975, 253] on span "Save" at bounding box center [969, 246] width 26 height 16
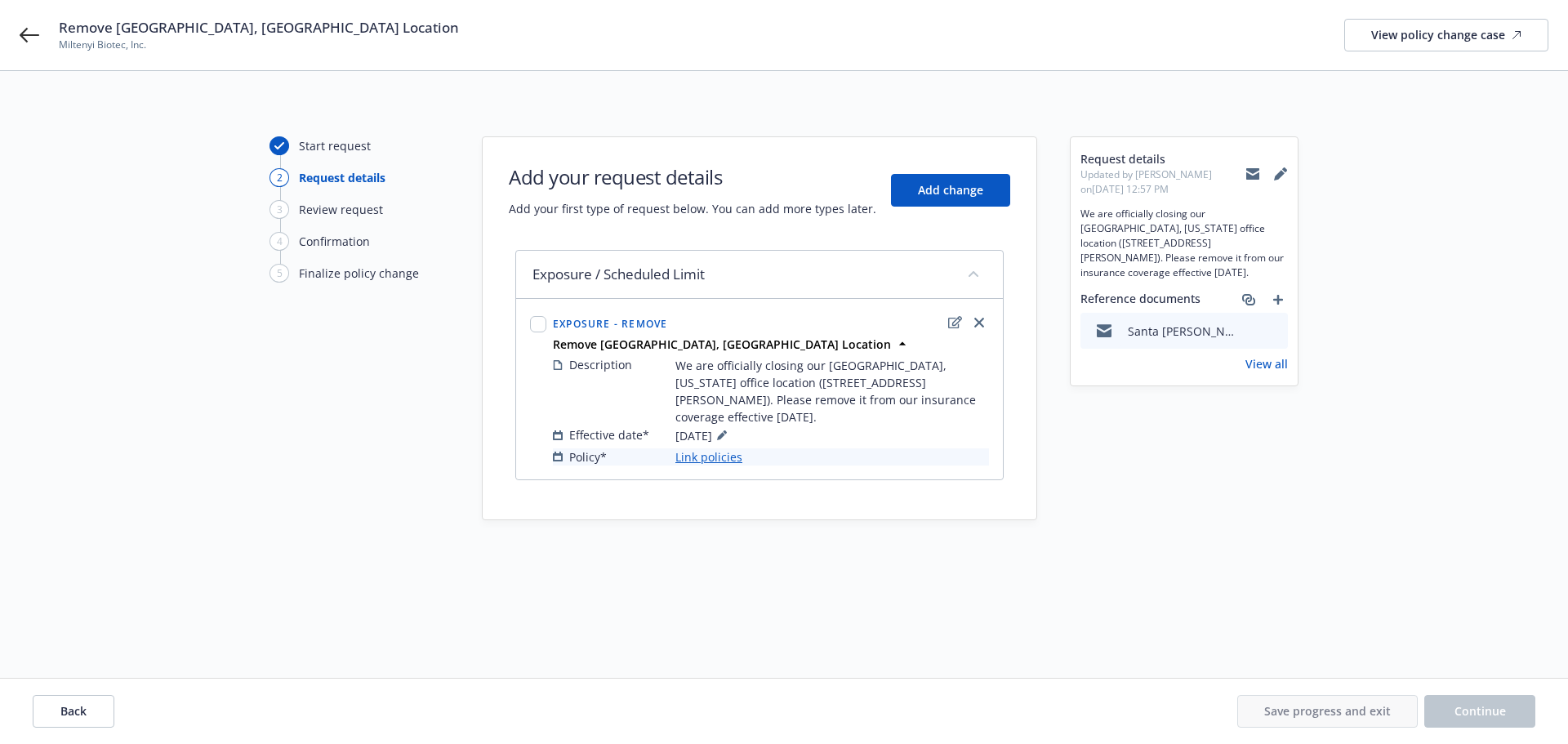
click at [728, 456] on link "Link policies" at bounding box center [709, 456] width 67 height 17
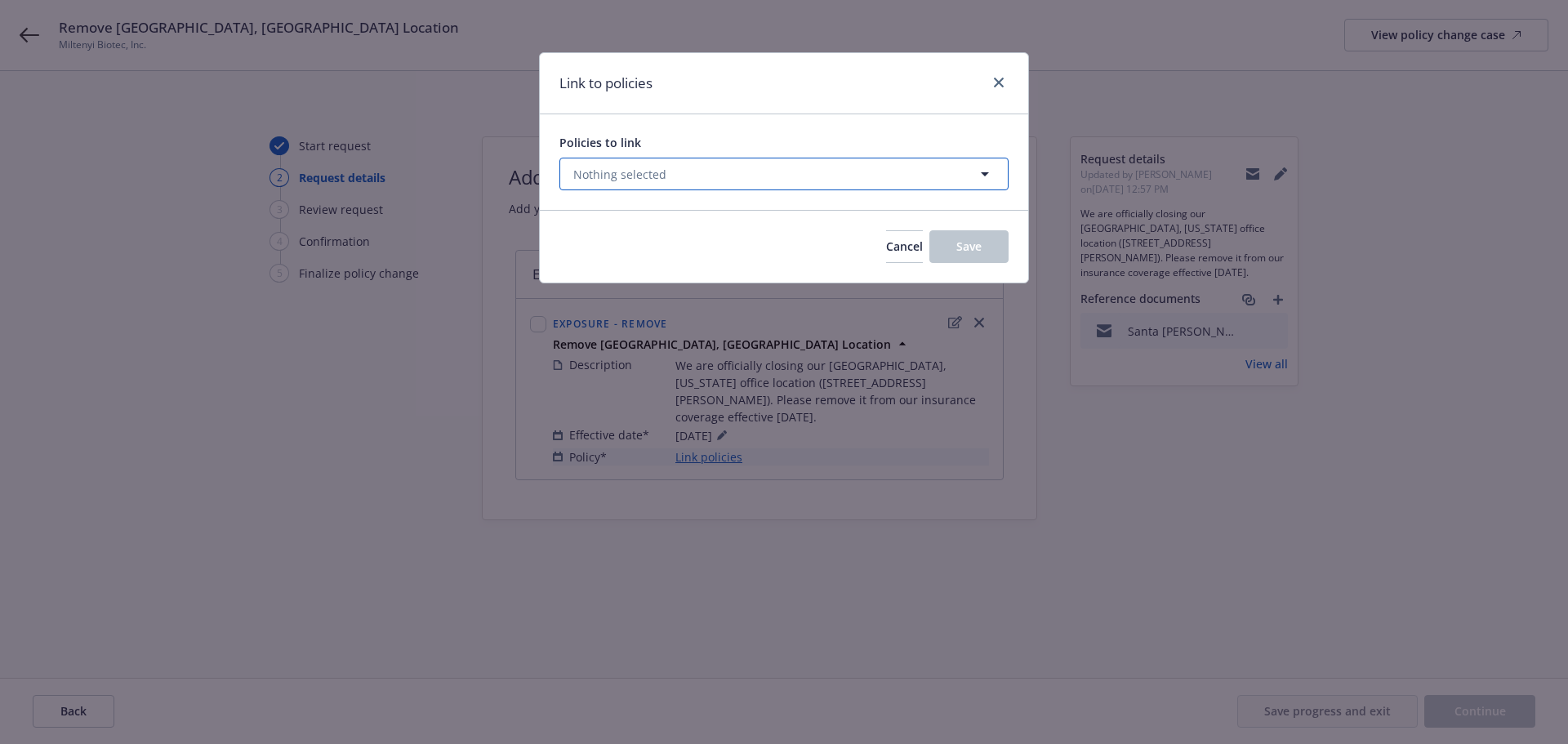
click at [695, 177] on button "Nothing selected" at bounding box center [784, 173] width 449 height 32
select select "ACTIVE"
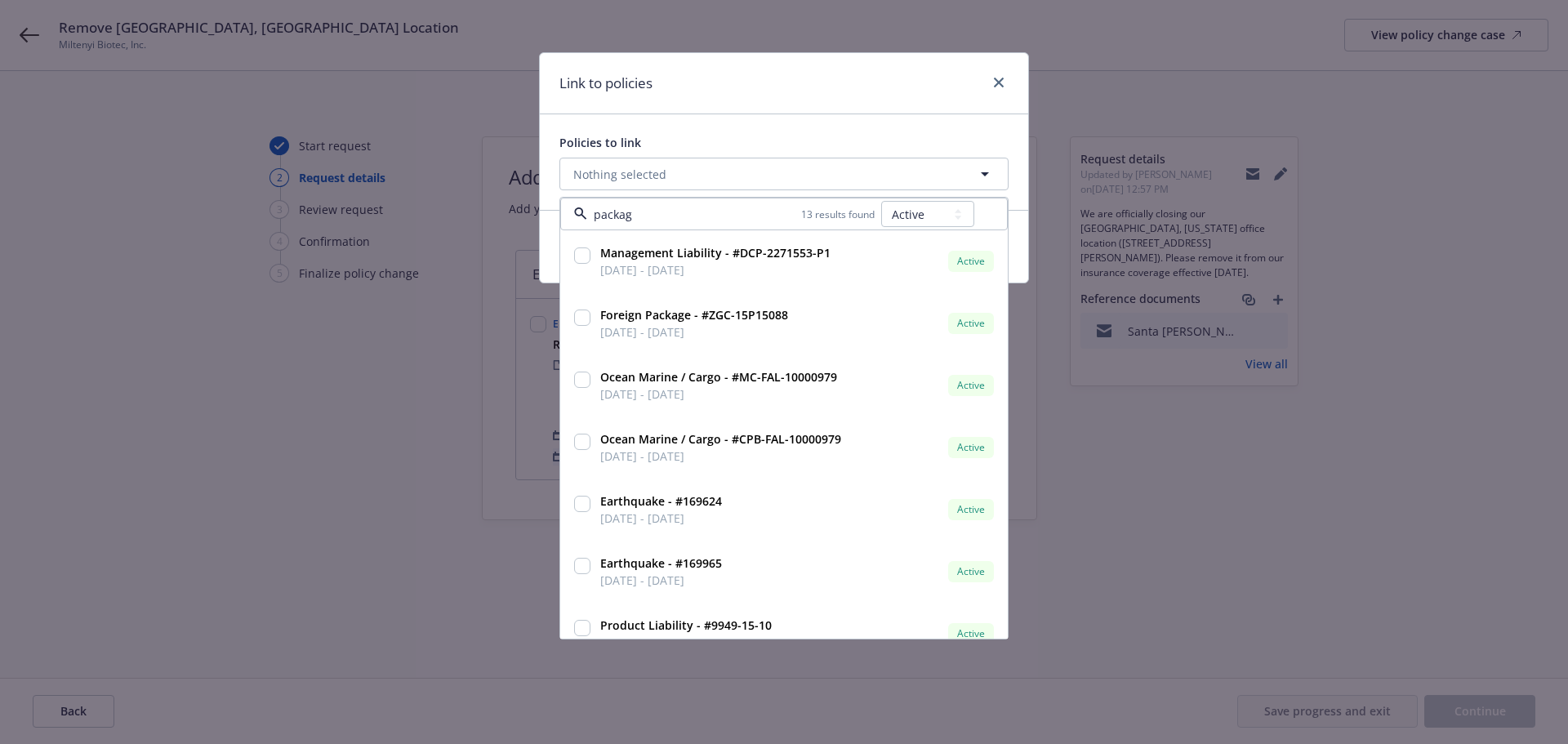
type input "package"
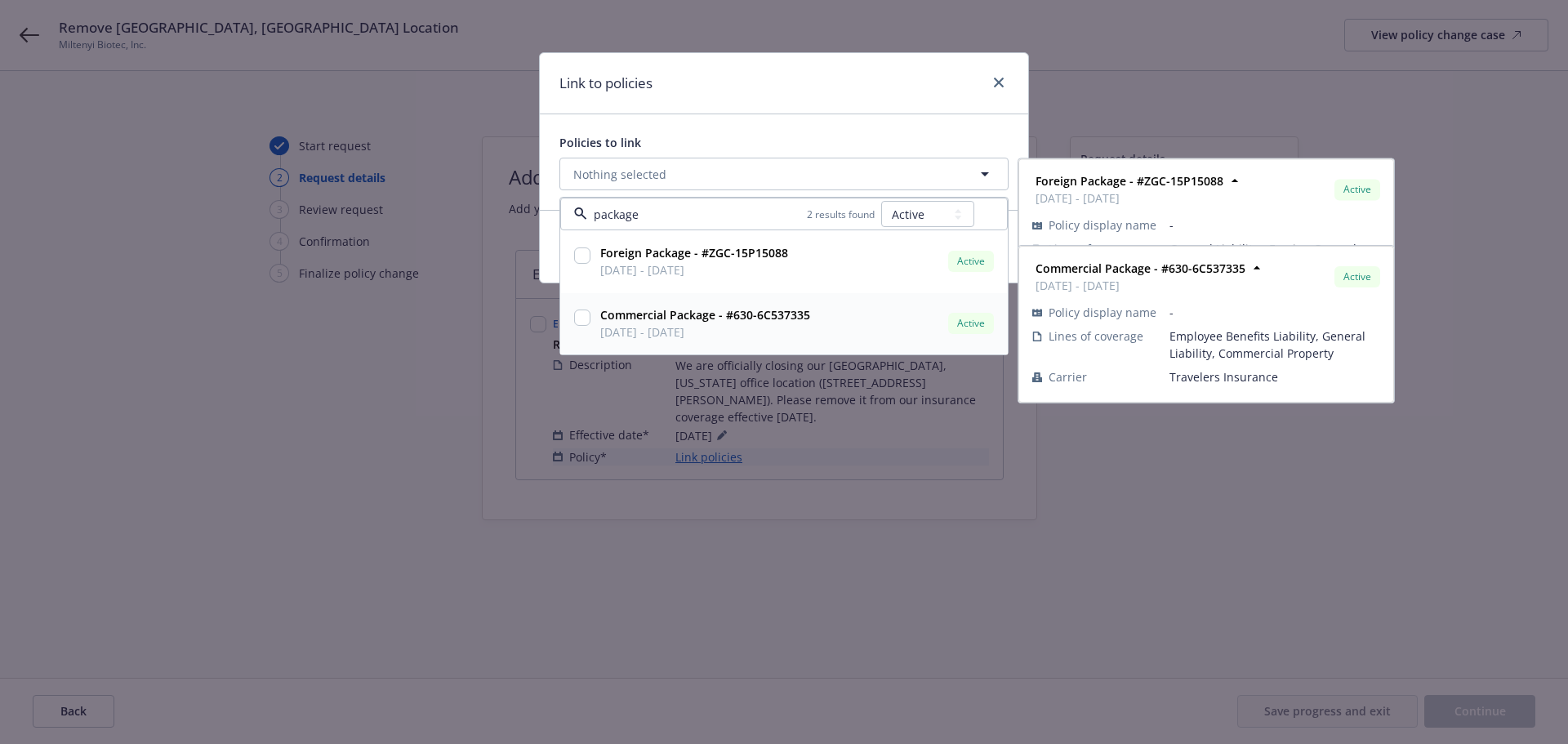
click at [584, 320] on input "checkbox" at bounding box center [582, 317] width 17 height 17
checkbox input "true"
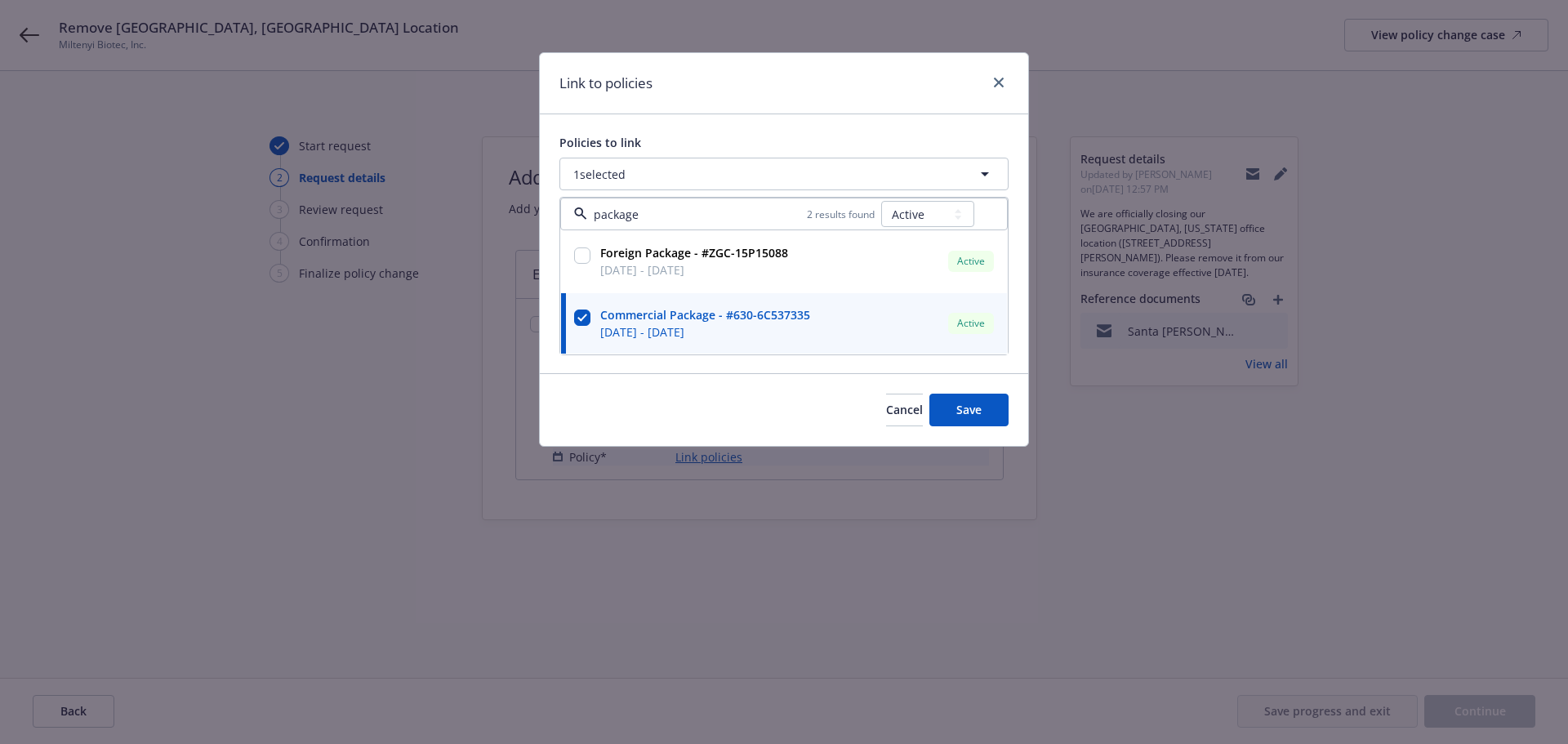
type input "package"
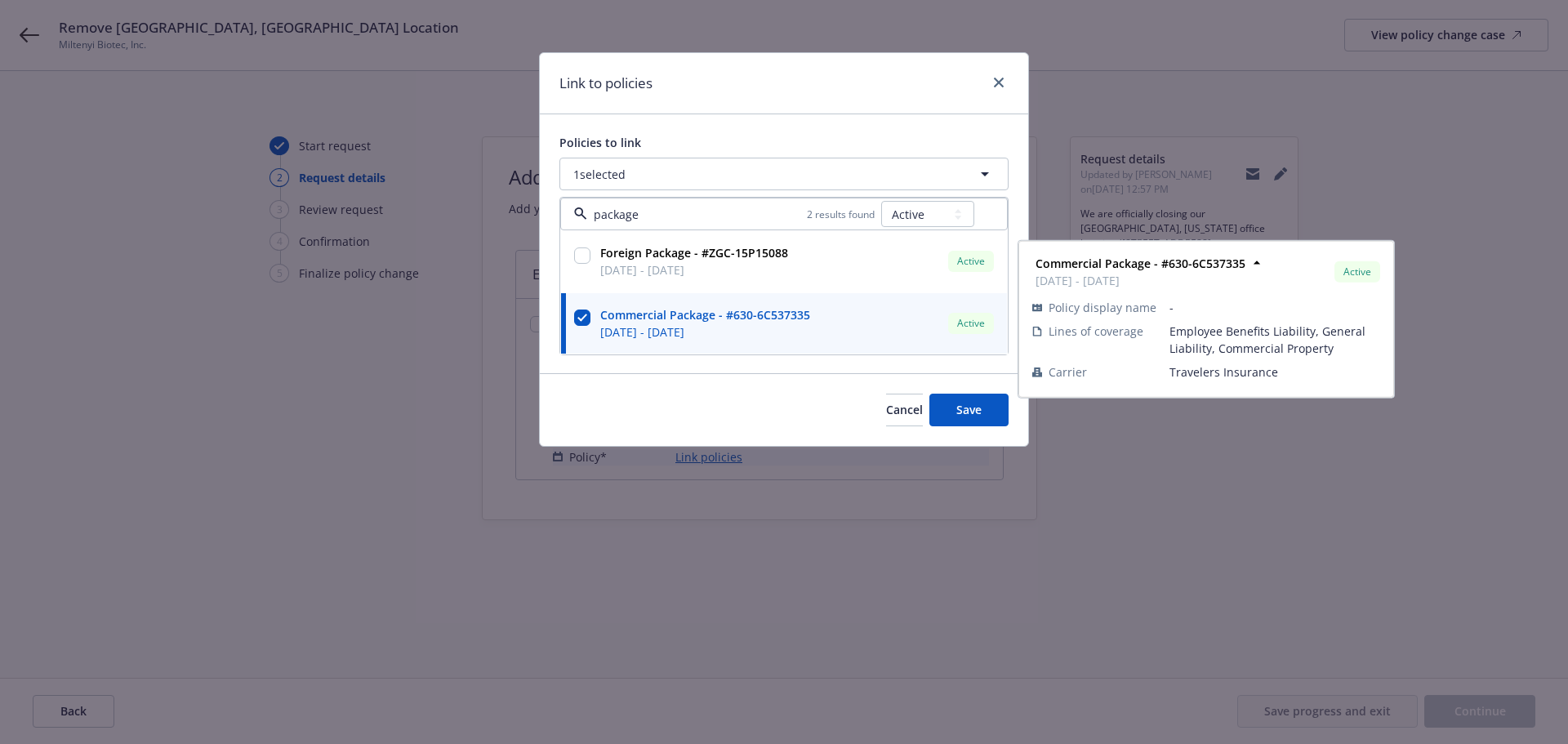
click at [906, 133] on div "Policies to link 1 selected package 2 results found All Active Upcoming Expired…" at bounding box center [784, 243] width 488 height 259
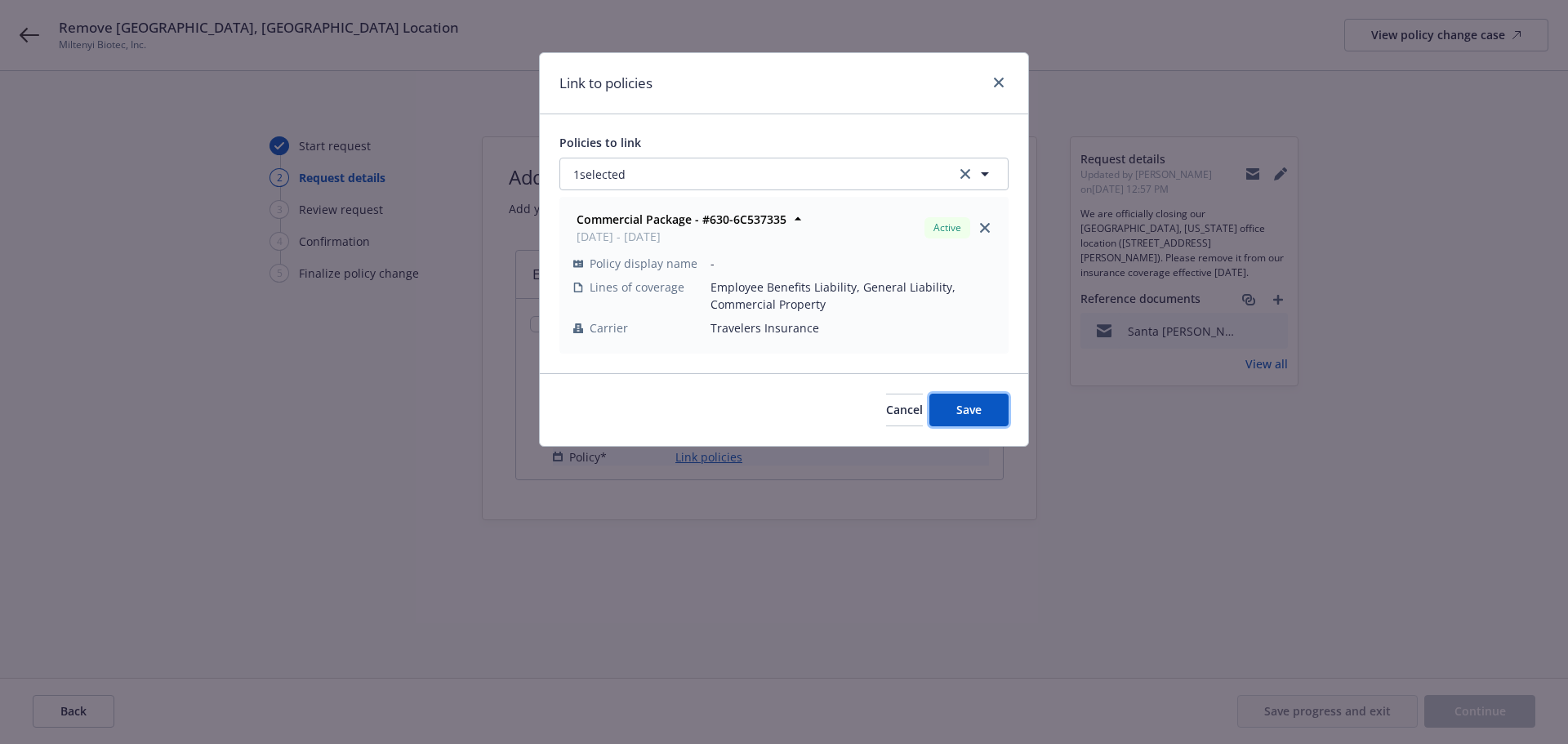
click at [949, 402] on button "Save" at bounding box center [969, 409] width 79 height 32
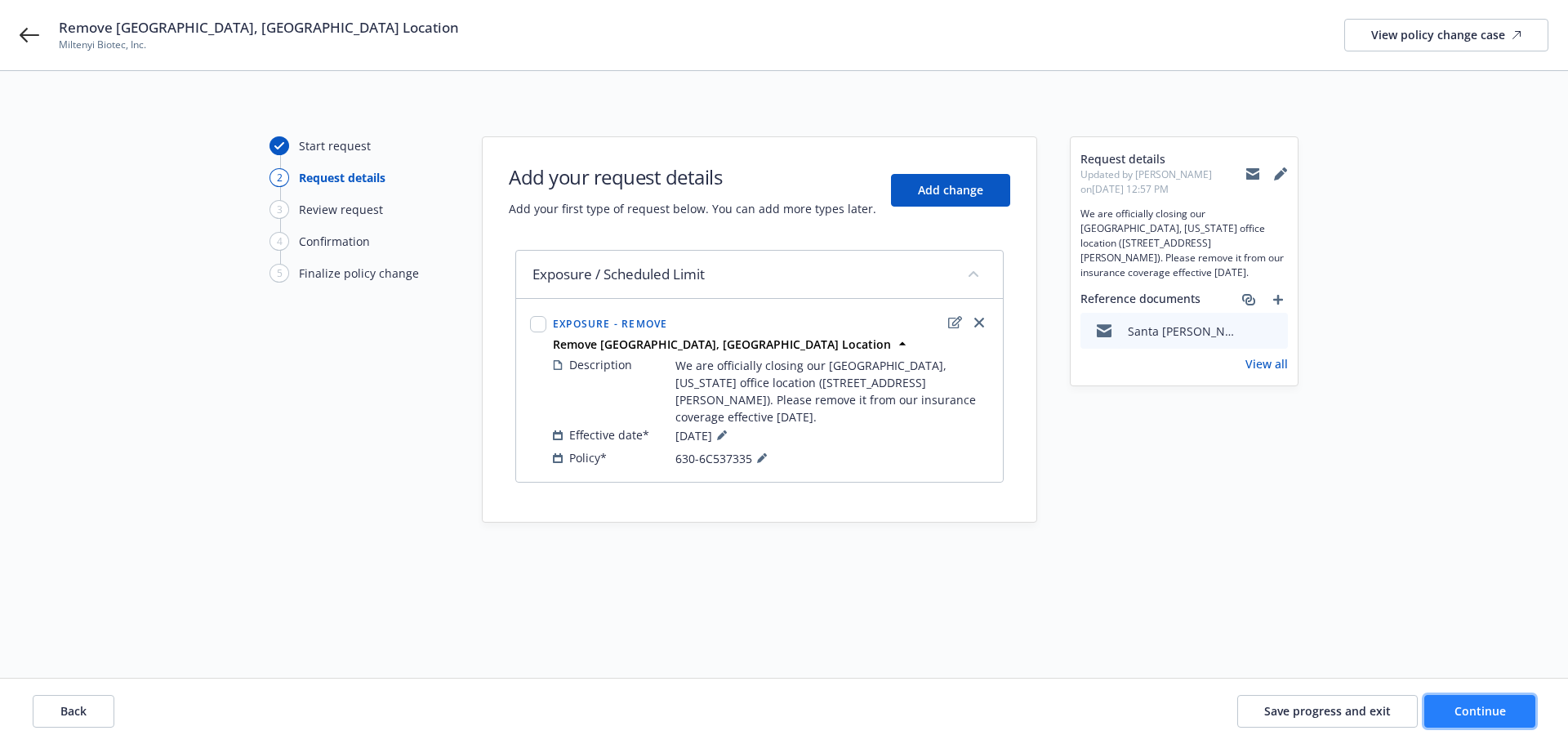
click at [1476, 711] on span "Continue" at bounding box center [1480, 711] width 51 height 16
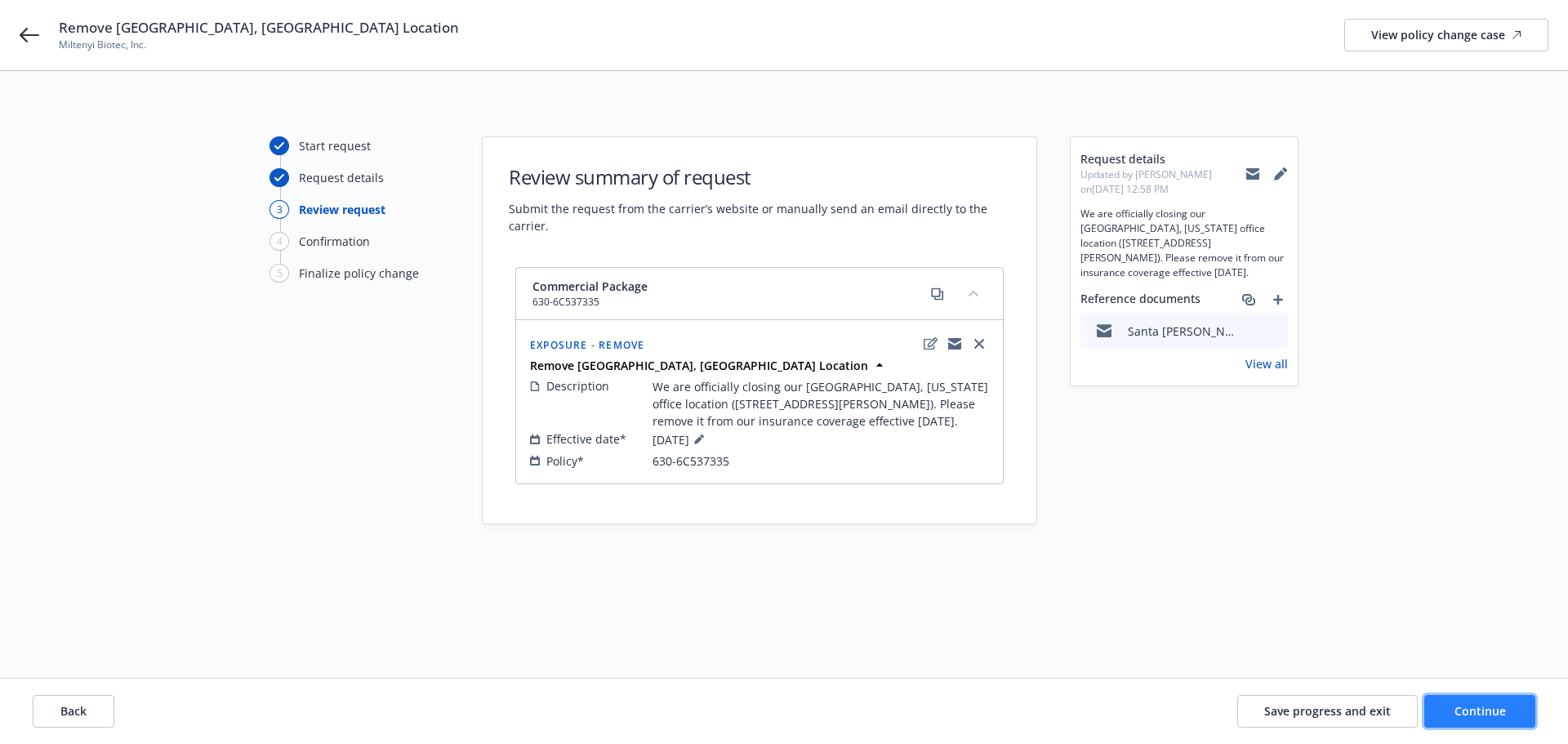
click at [1455, 702] on button "Continue" at bounding box center [1479, 711] width 111 height 32
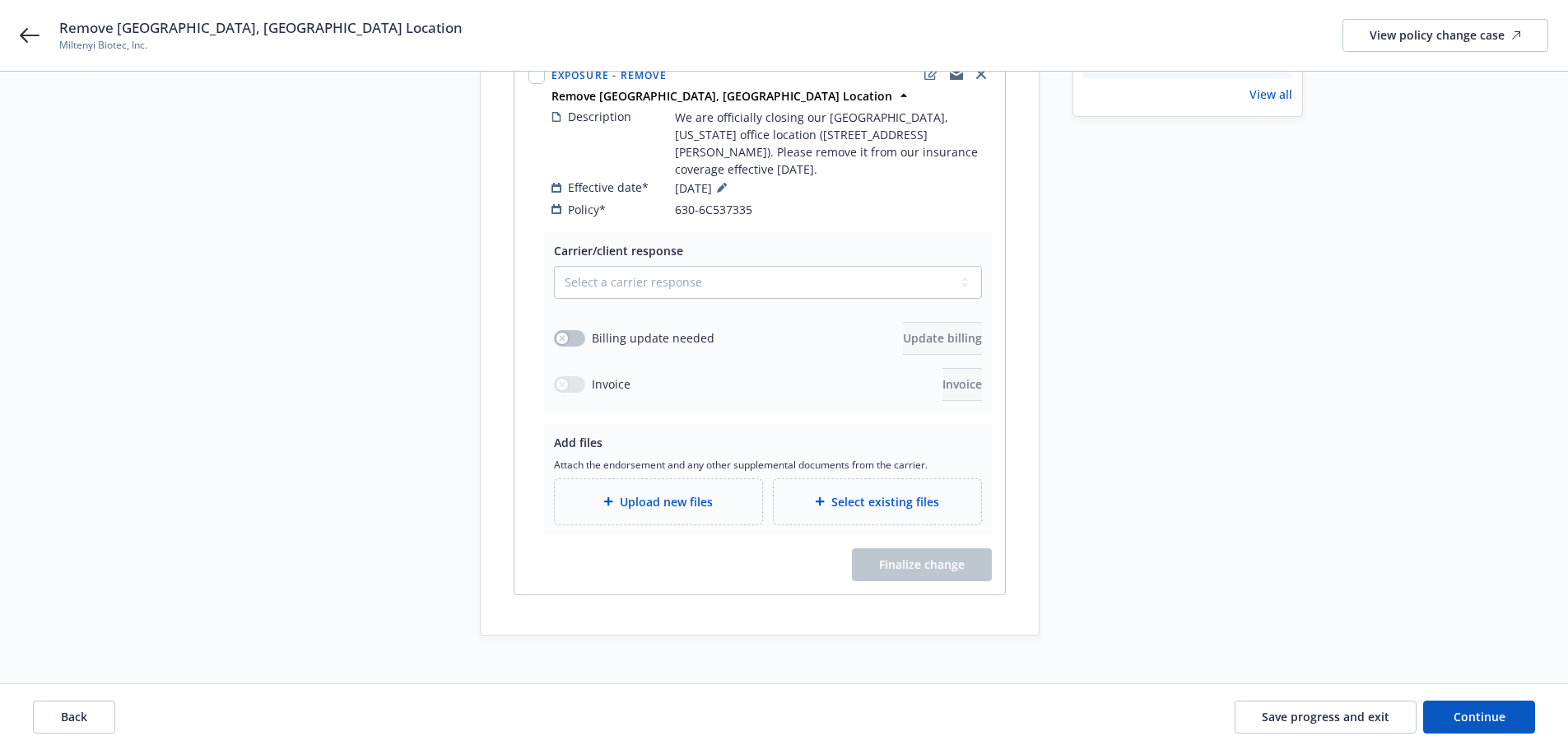
scroll to position [273, 0]
click at [694, 492] on span "Upload new files" at bounding box center [667, 500] width 93 height 17
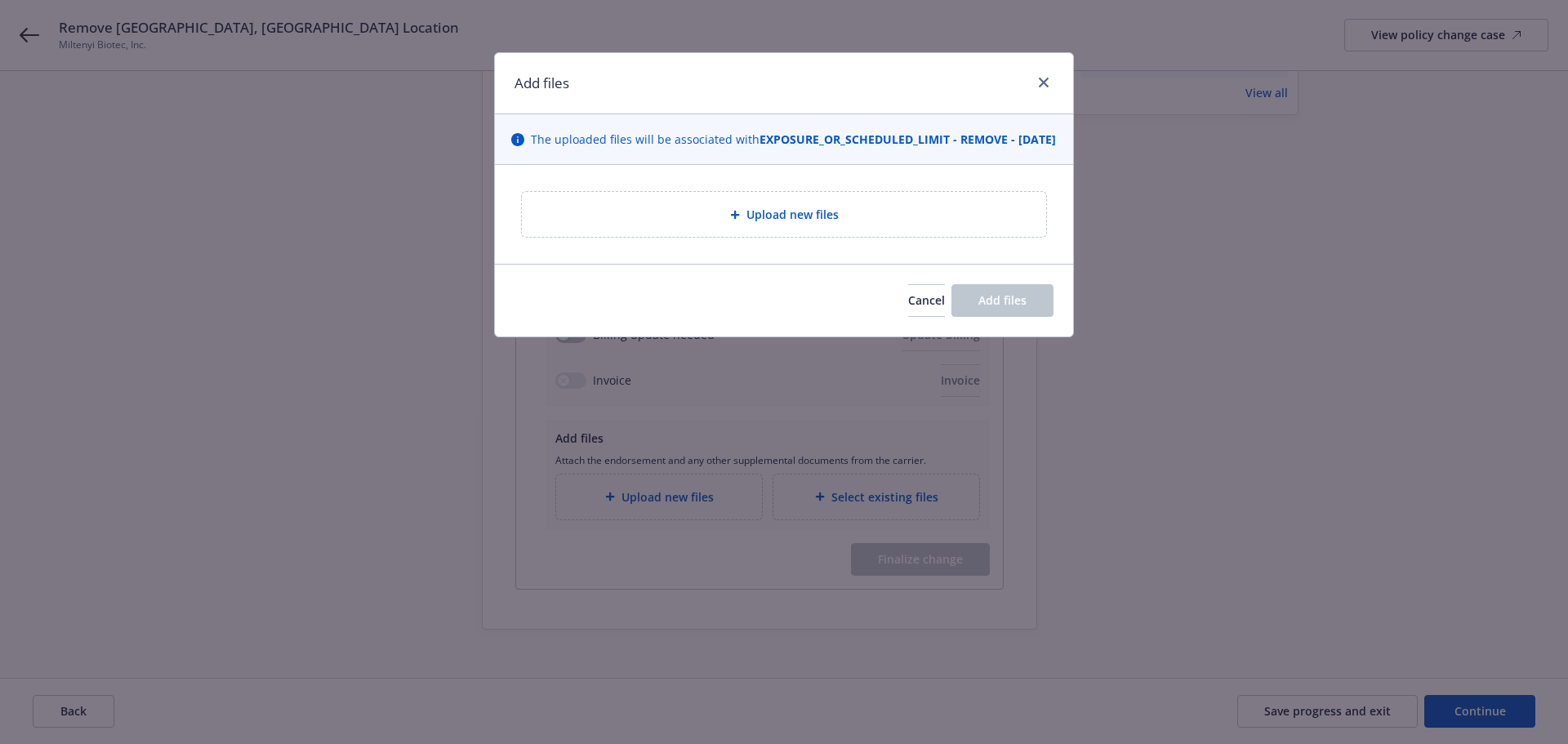
type textarea "x"
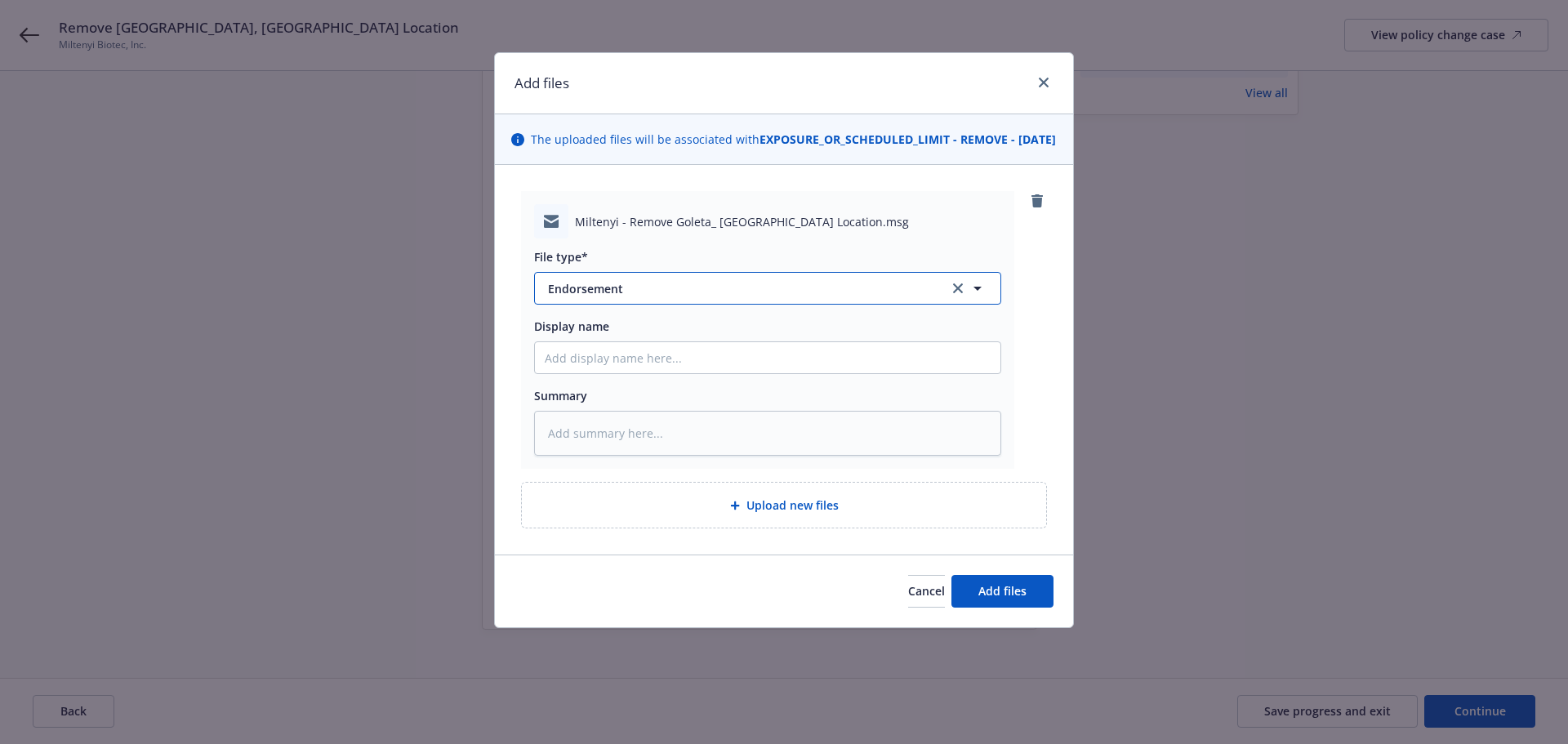
click at [659, 304] on button "Endorsement" at bounding box center [768, 287] width 468 height 32
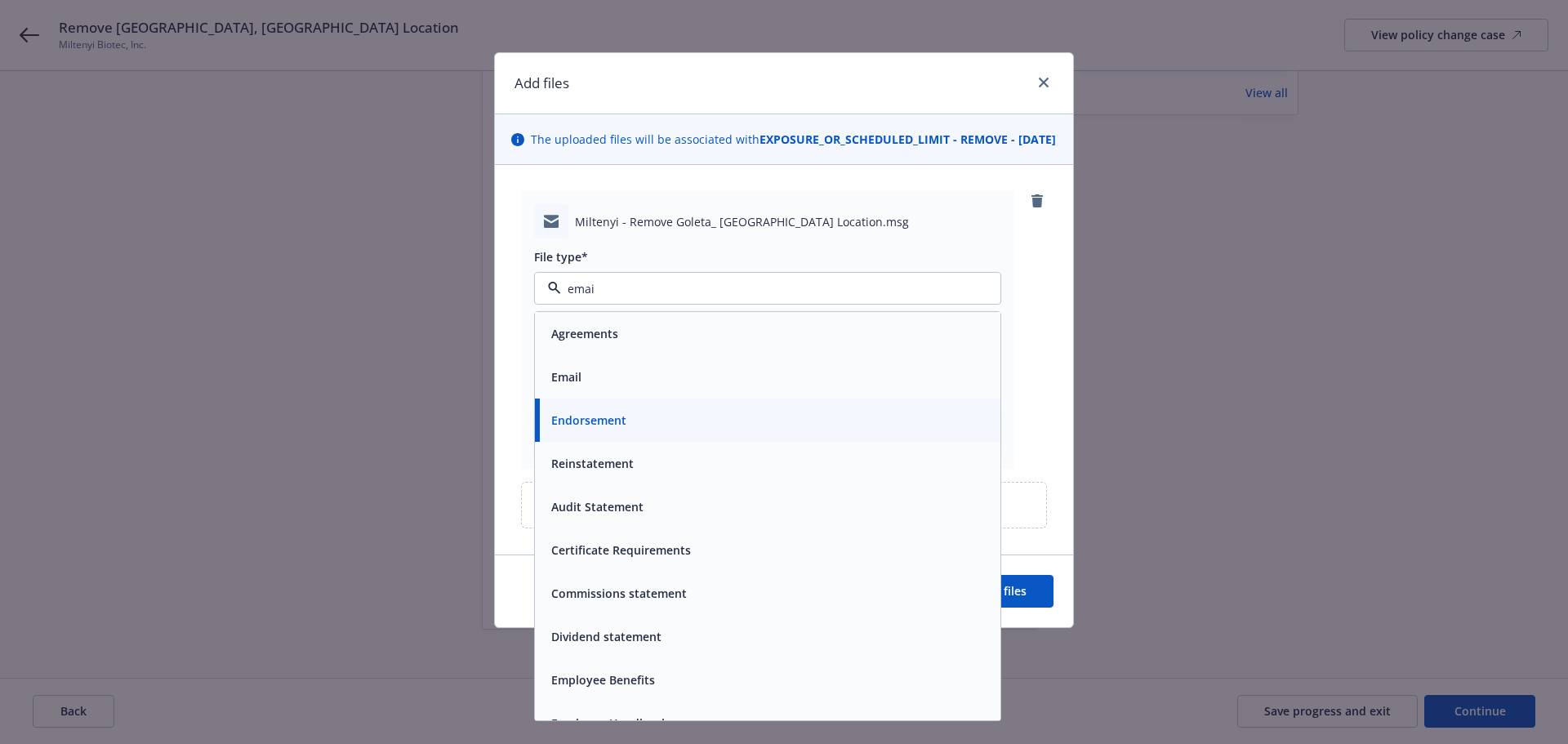
type input "email"
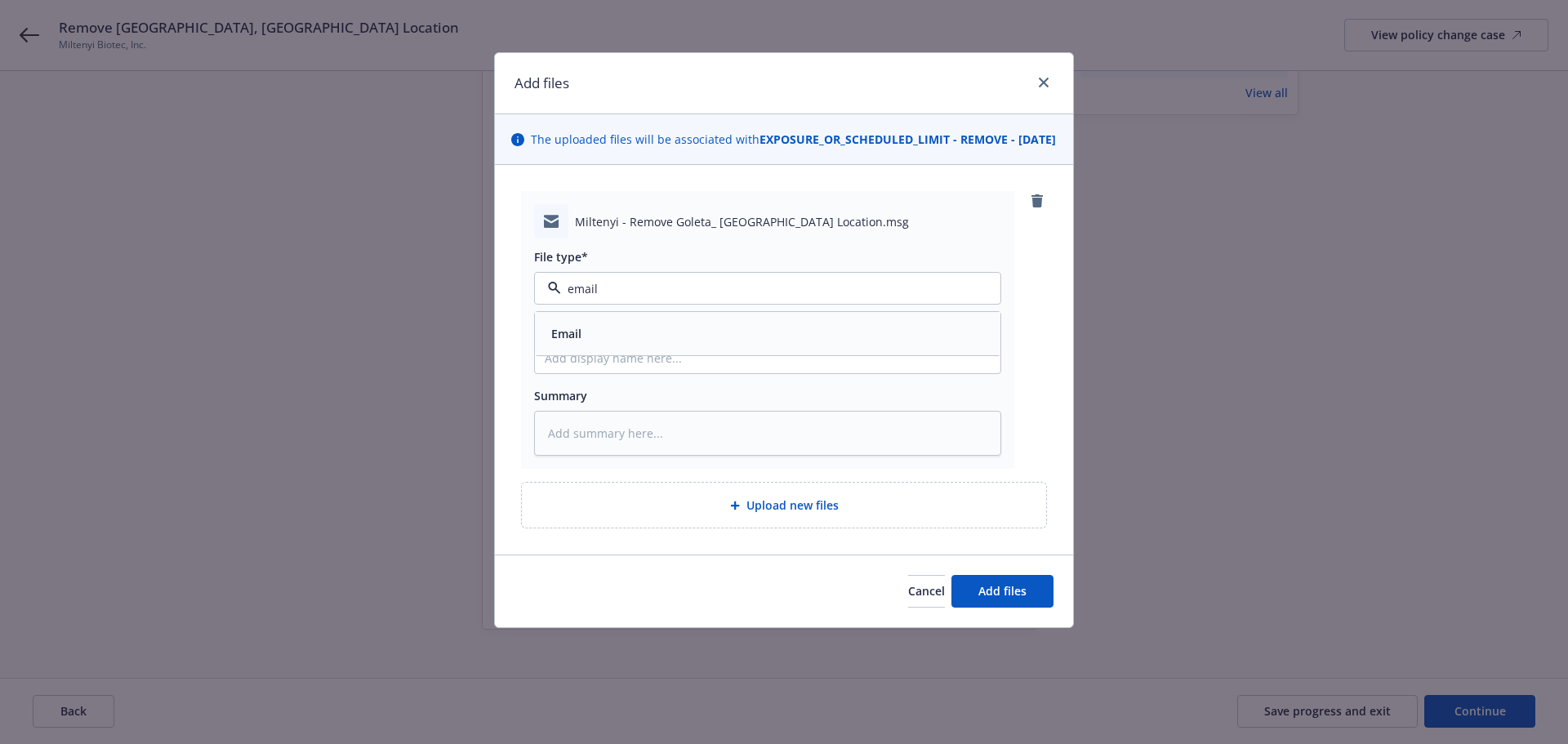
click at [653, 345] on div "Email" at bounding box center [767, 334] width 446 height 24
click at [1004, 607] on button "Add files" at bounding box center [1003, 590] width 102 height 32
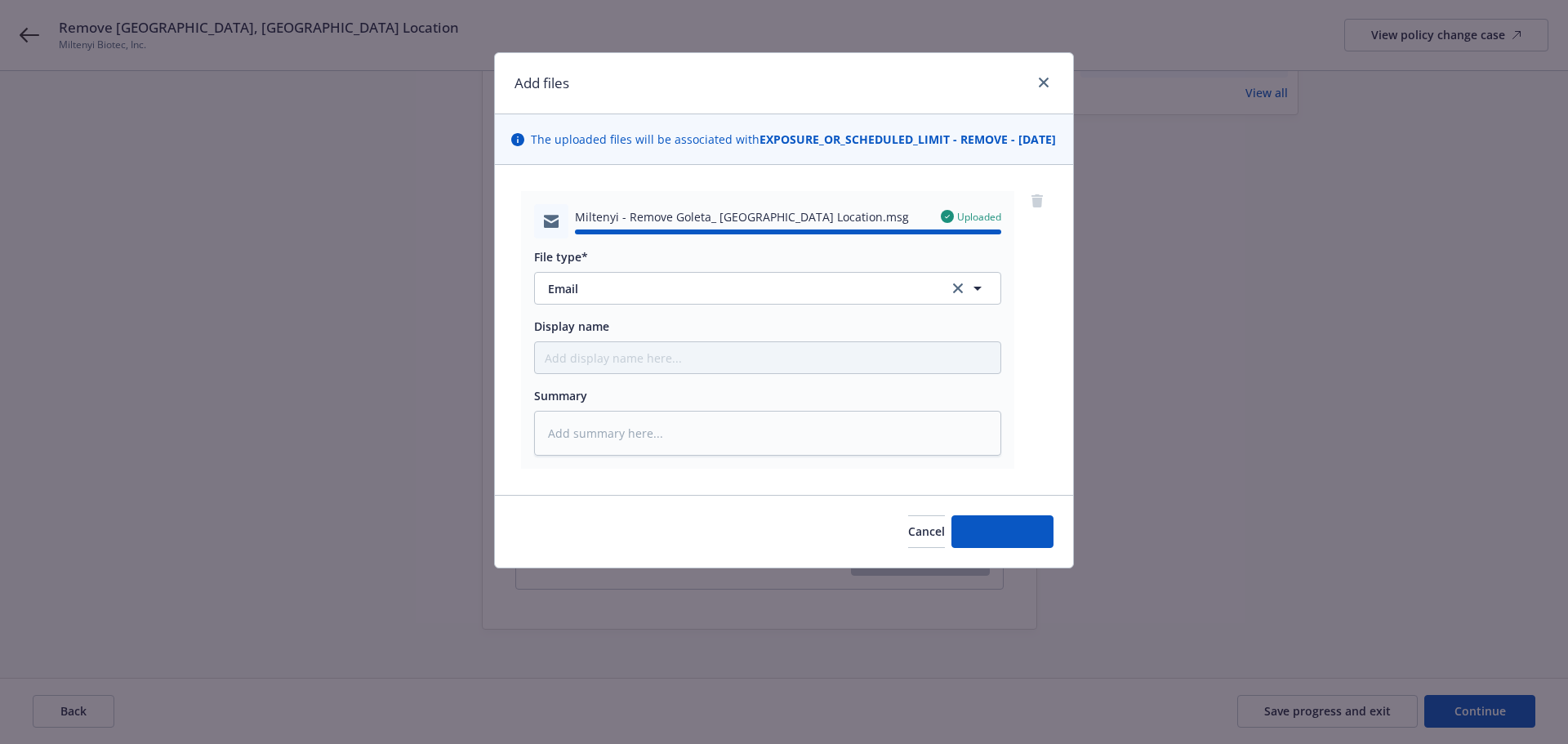
type textarea "x"
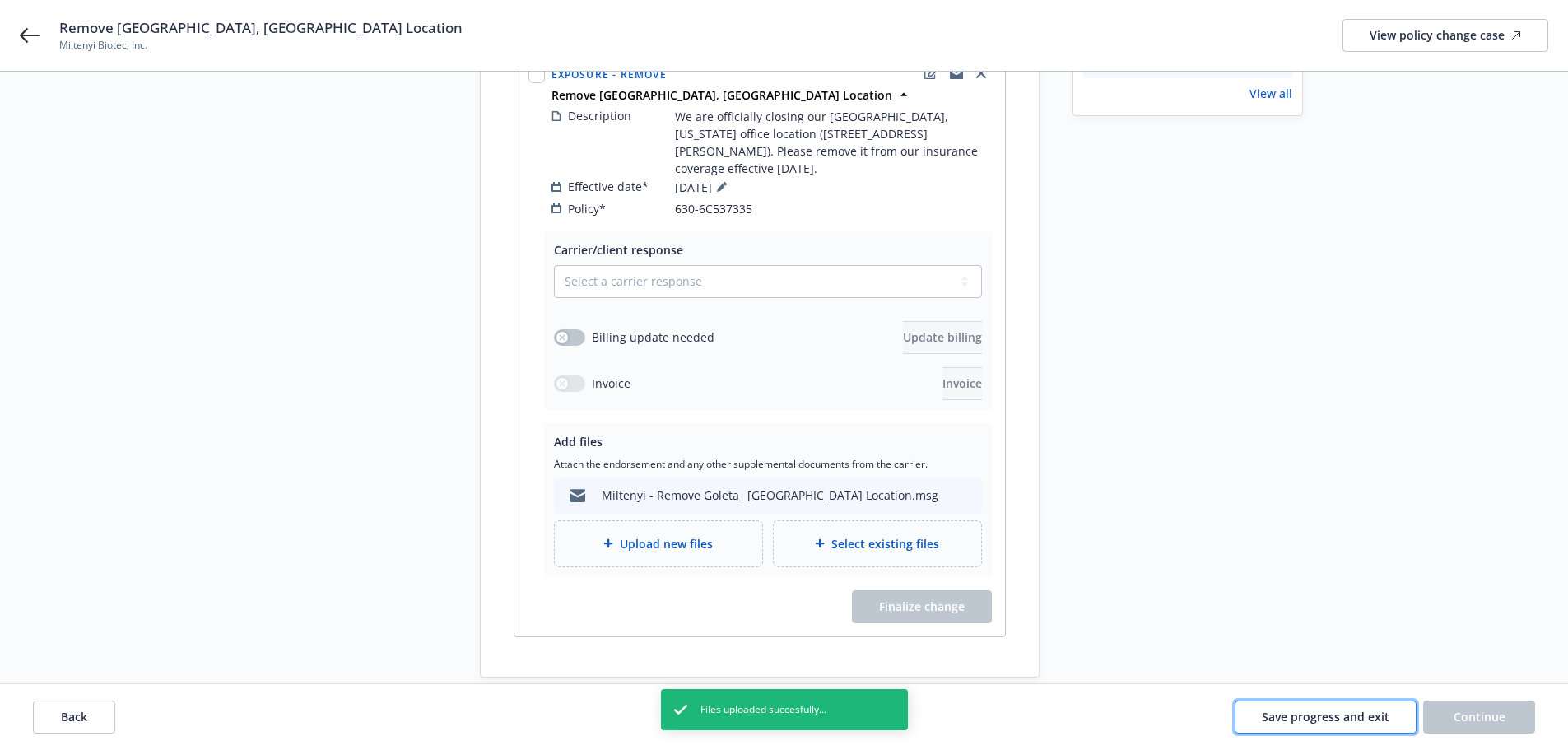
click at [1360, 720] on span "Save progress and exit" at bounding box center [1326, 716] width 128 height 16
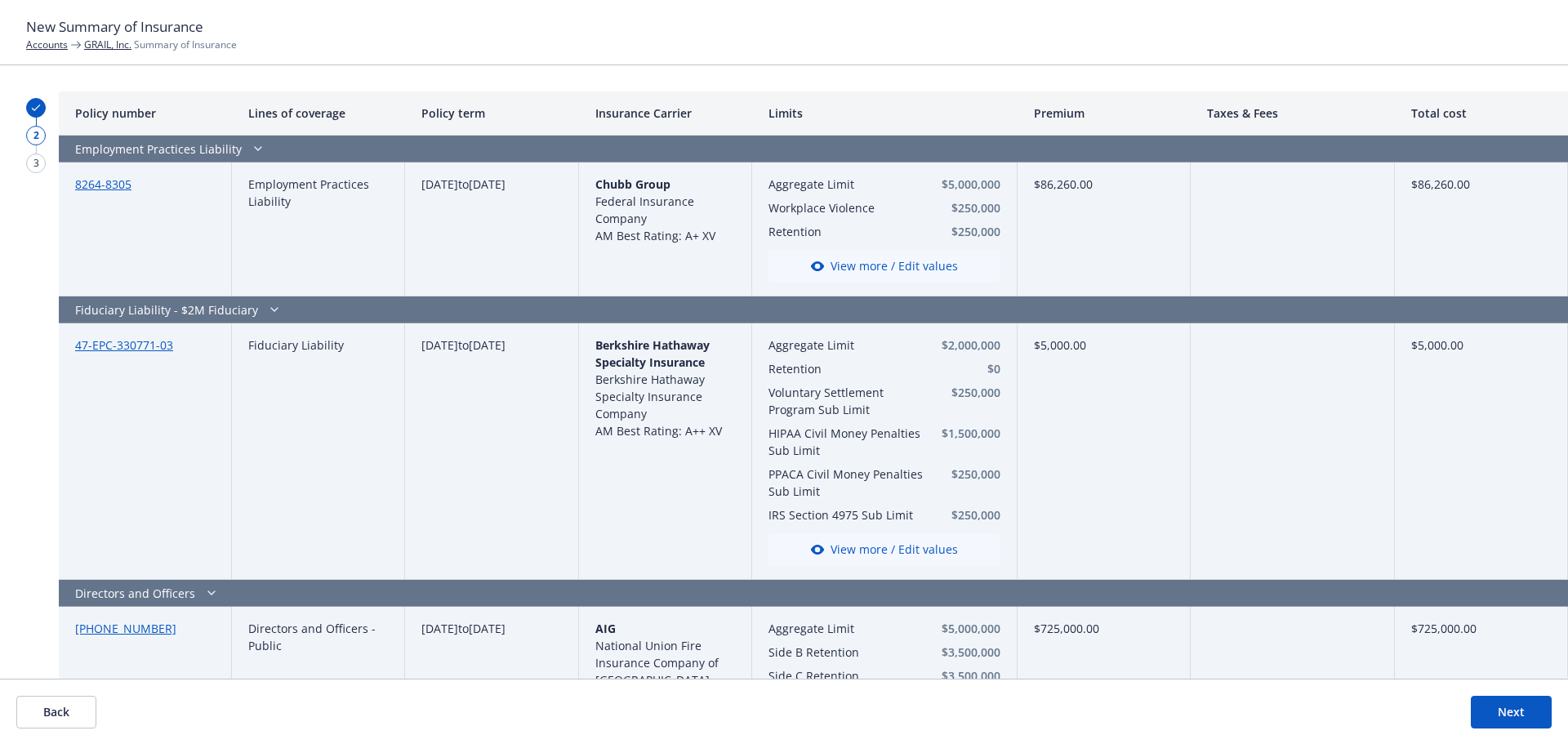
scroll to position [5459, 0]
